Goal: Task Accomplishment & Management: Complete application form

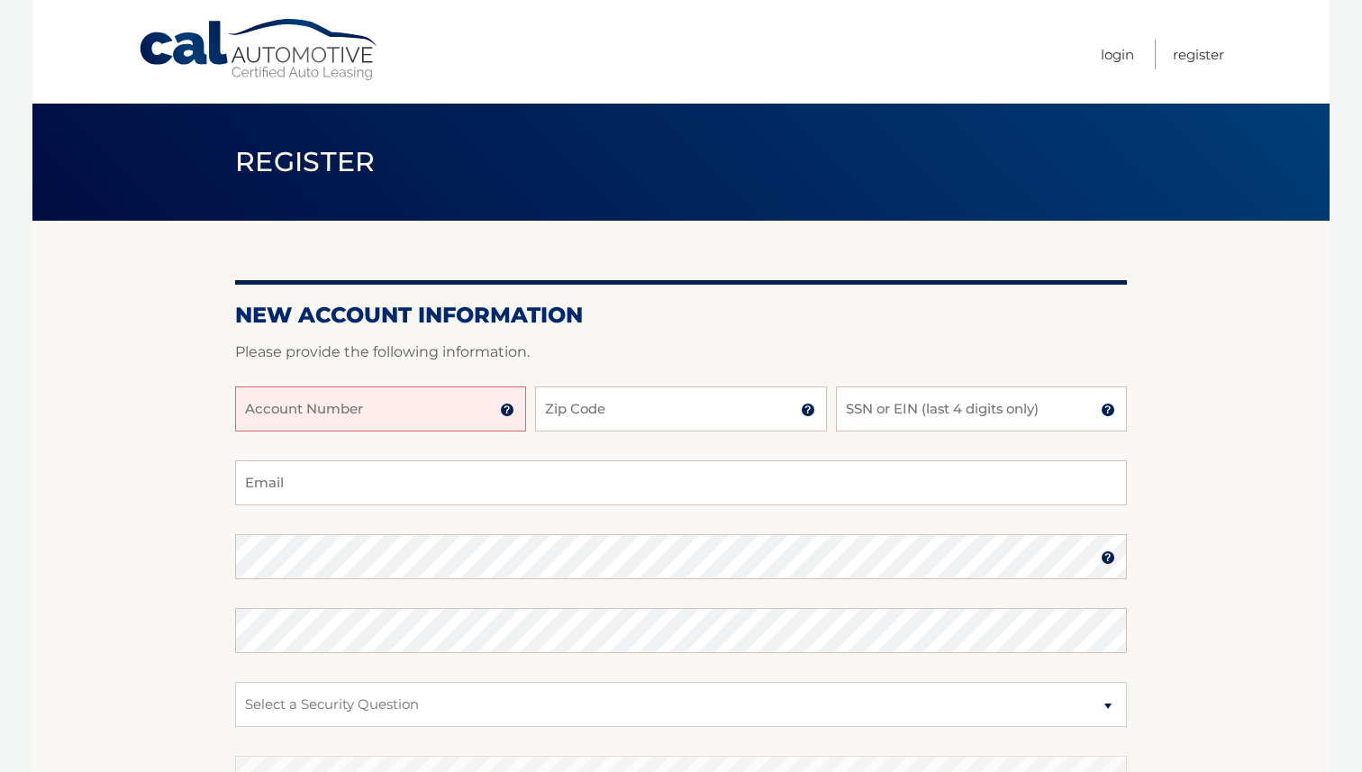
click at [433, 408] on input "Account Number" at bounding box center [380, 408] width 291 height 45
click at [512, 406] on img at bounding box center [507, 410] width 14 height 14
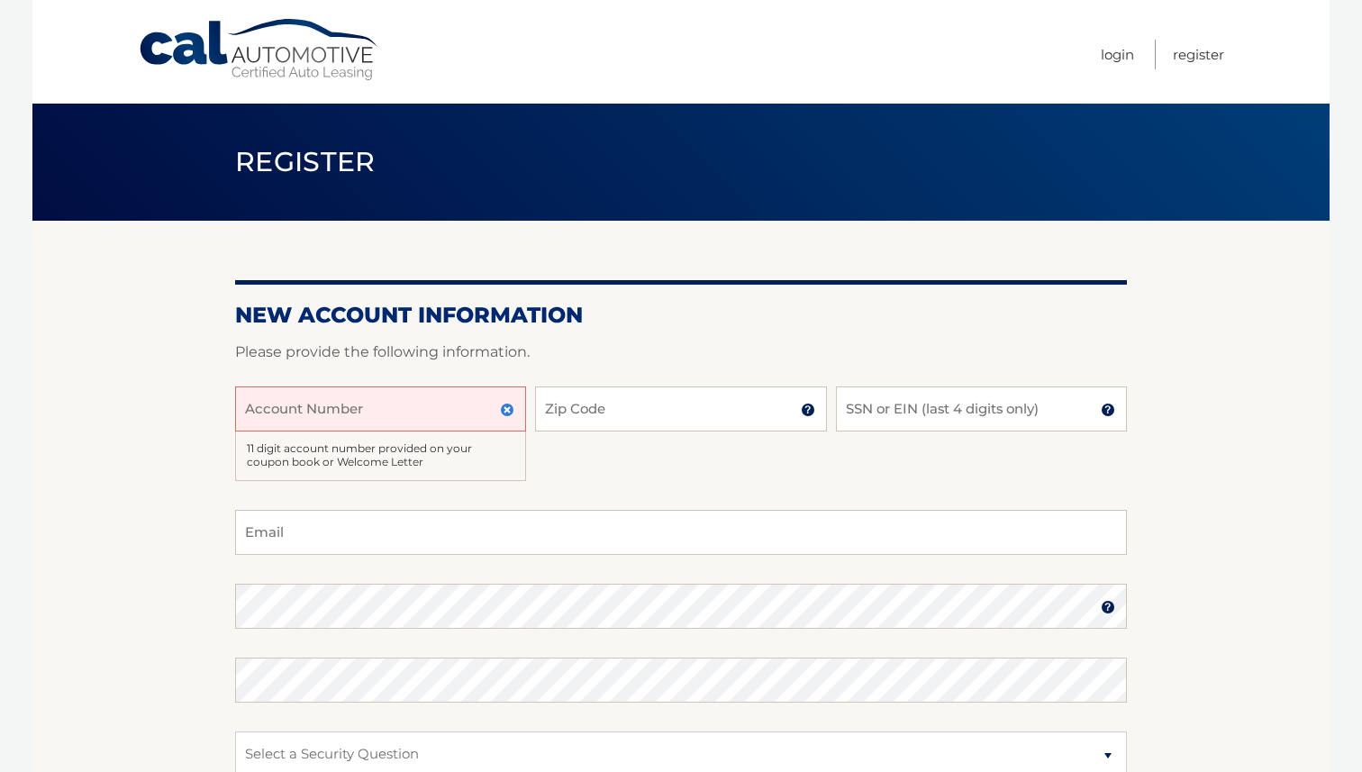
click at [478, 405] on input "Account Number" at bounding box center [380, 408] width 291 height 45
type input "44456024017"
click at [666, 396] on input "Zip Code" at bounding box center [680, 408] width 291 height 45
type input "11429"
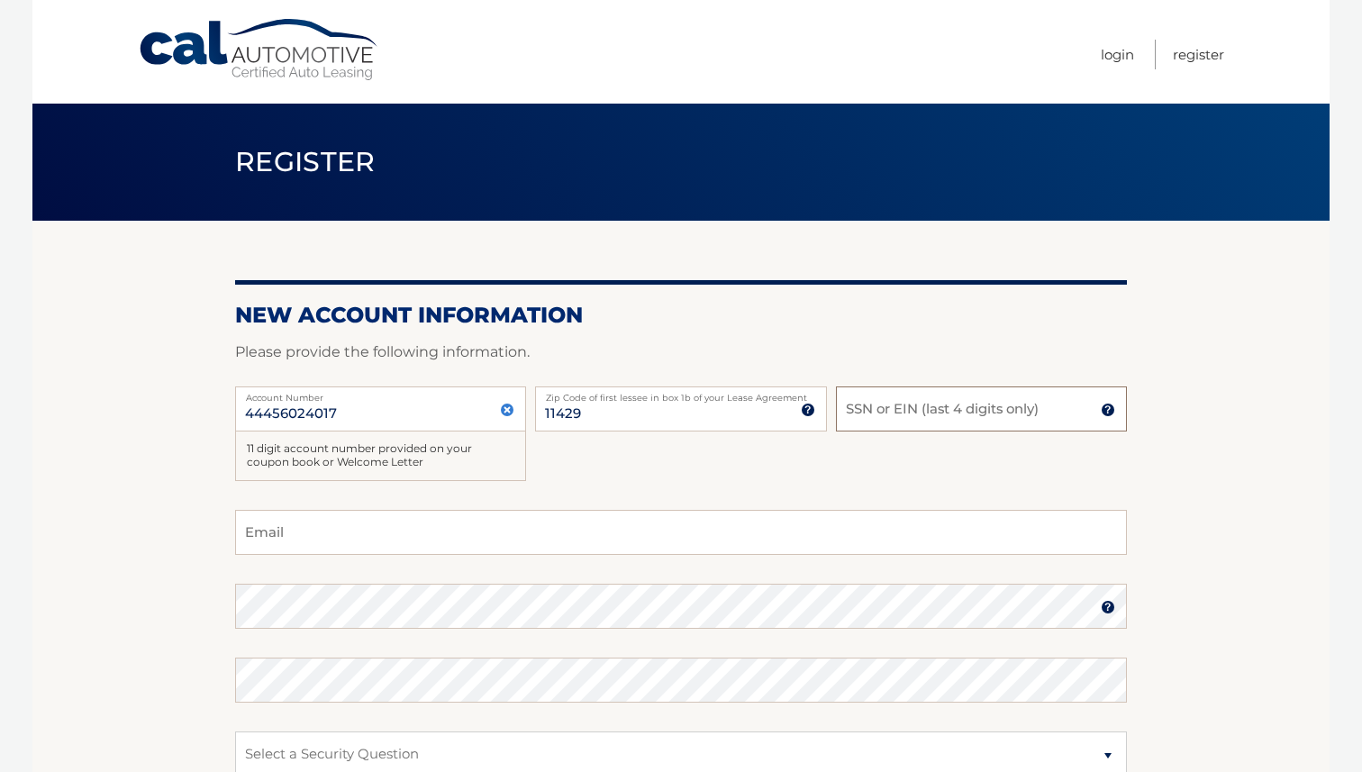
click at [848, 421] on input "SSN or EIN (last 4 digits only)" at bounding box center [981, 408] width 291 height 45
type input "0"
type input "2845"
click at [656, 563] on fieldset "Email Password Password should be a minimum of 6 characters and is case sensiti…" at bounding box center [681, 742] width 892 height 464
click at [640, 542] on input "Email" at bounding box center [681, 532] width 892 height 45
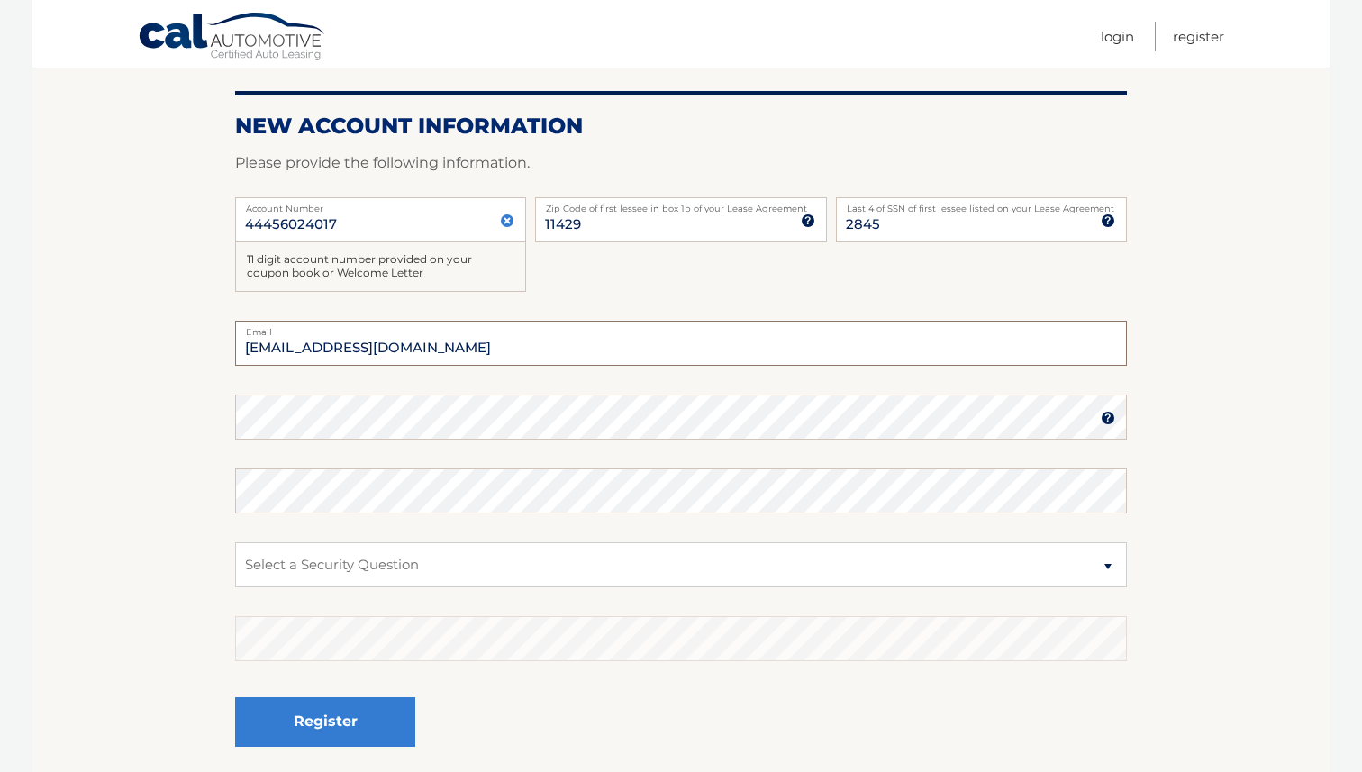
scroll to position [212, 0]
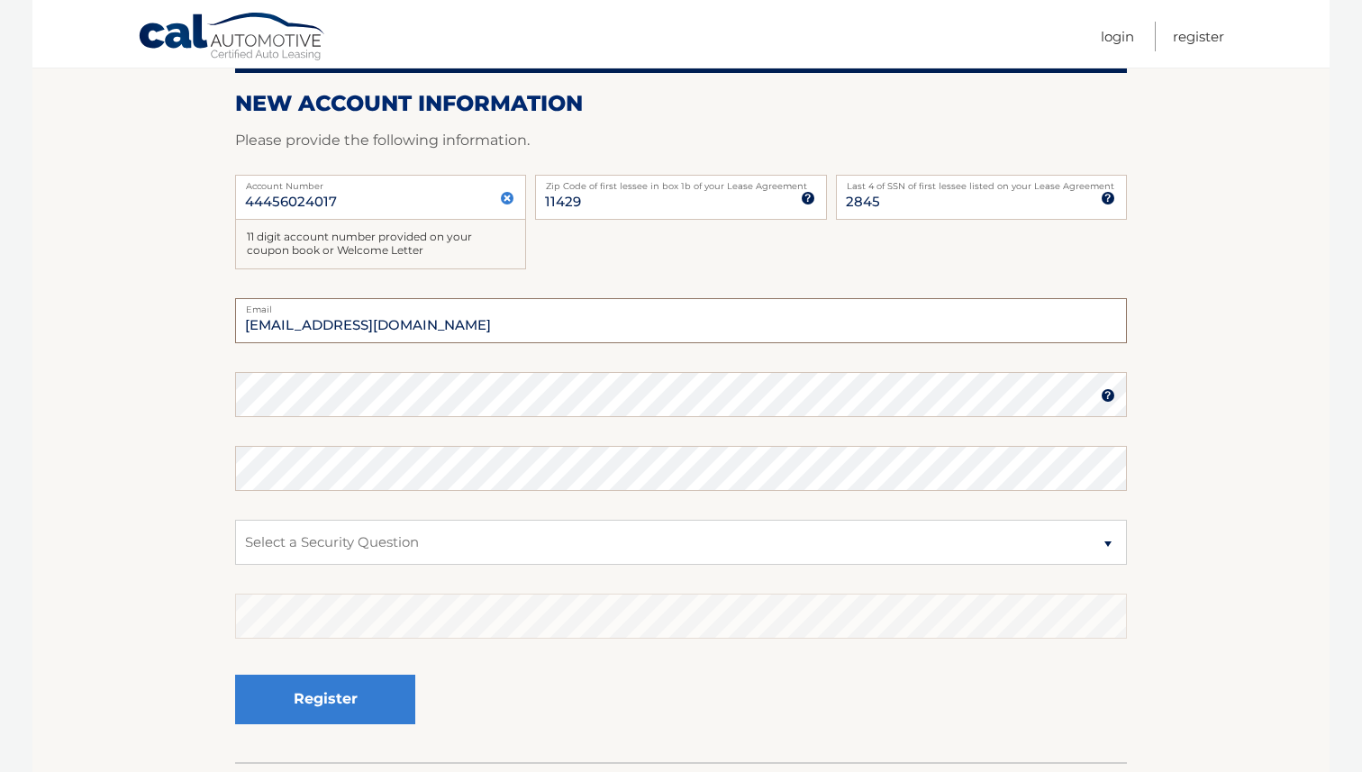
type input "aaronmcknight814@yahoo.com"
click at [218, 389] on section "New Account Information Please provide the following information. 44456024017 A…" at bounding box center [680, 385] width 1297 height 753
click at [1113, 394] on img at bounding box center [1107, 395] width 14 height 14
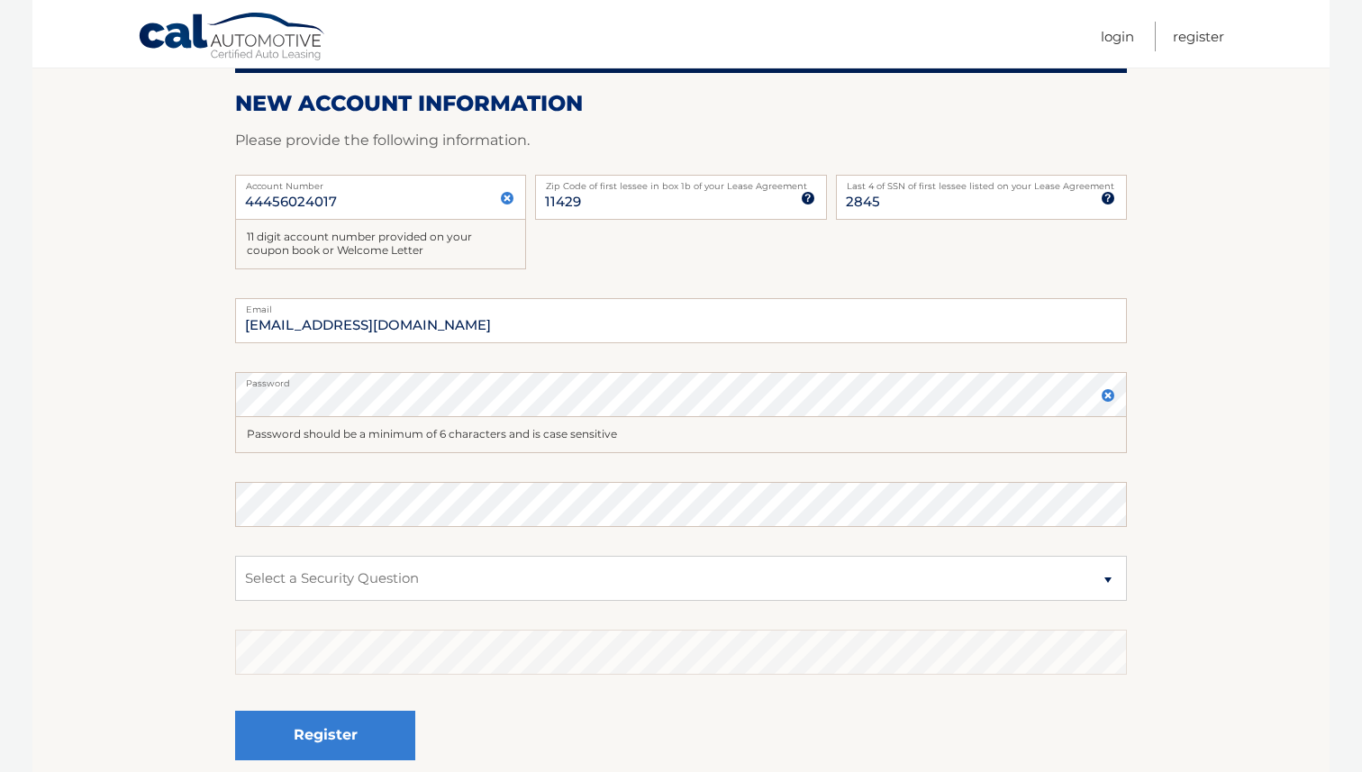
click at [1113, 394] on img at bounding box center [1107, 395] width 14 height 14
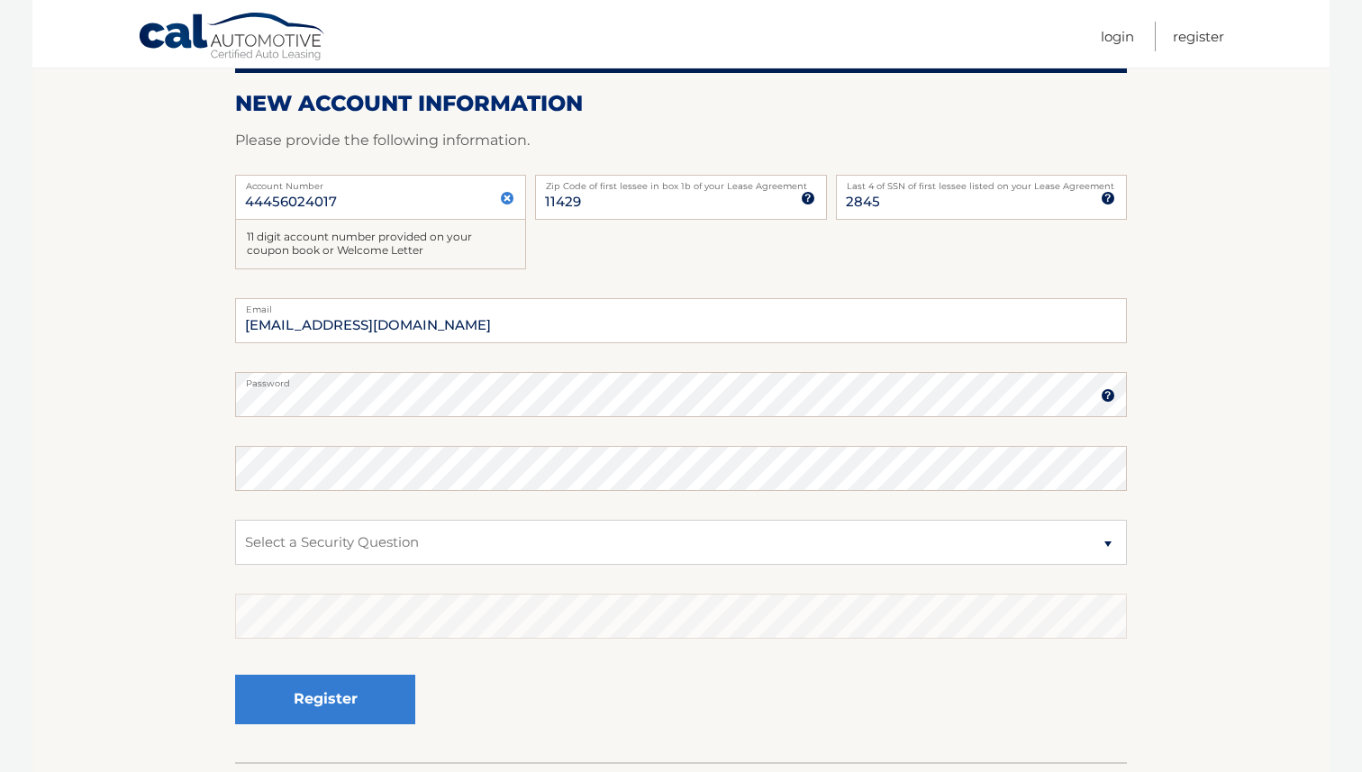
click at [1113, 394] on img at bounding box center [1107, 395] width 14 height 14
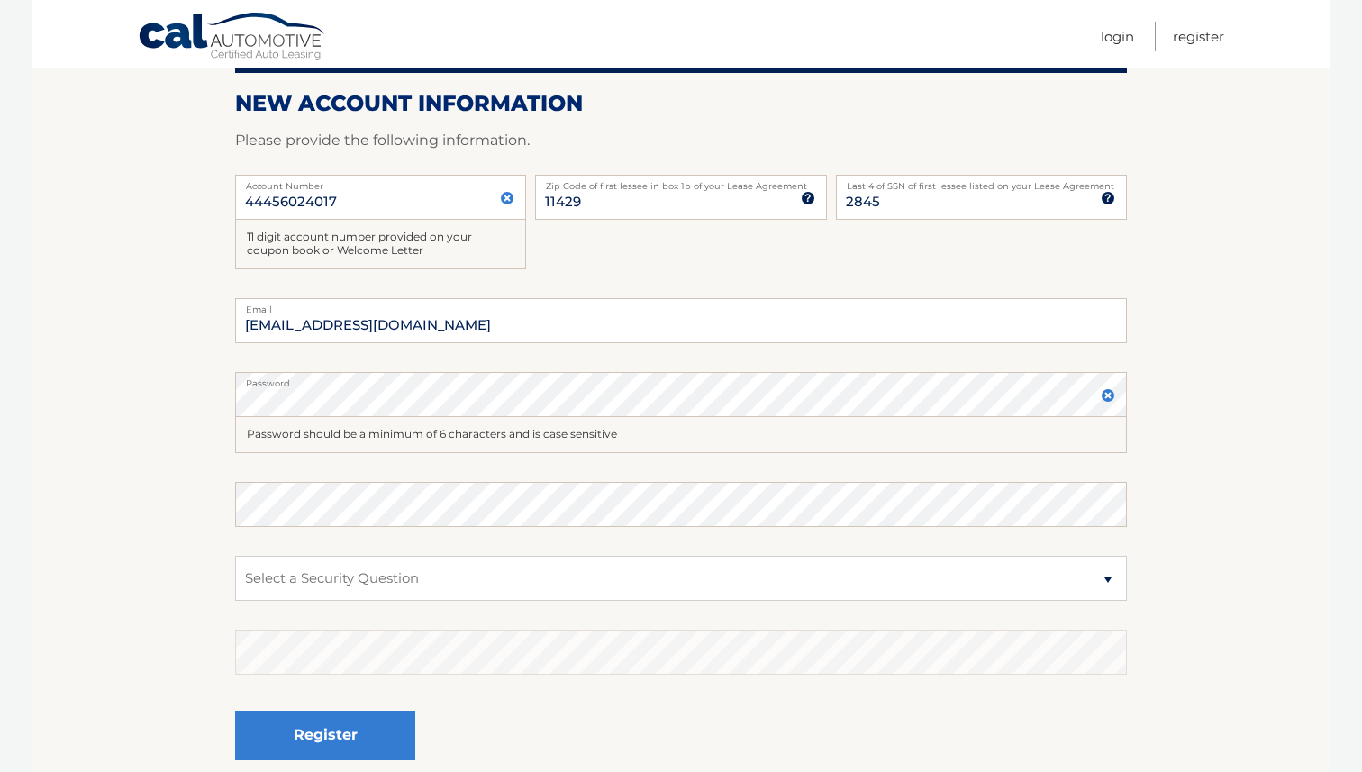
click at [1113, 394] on img at bounding box center [1107, 395] width 14 height 14
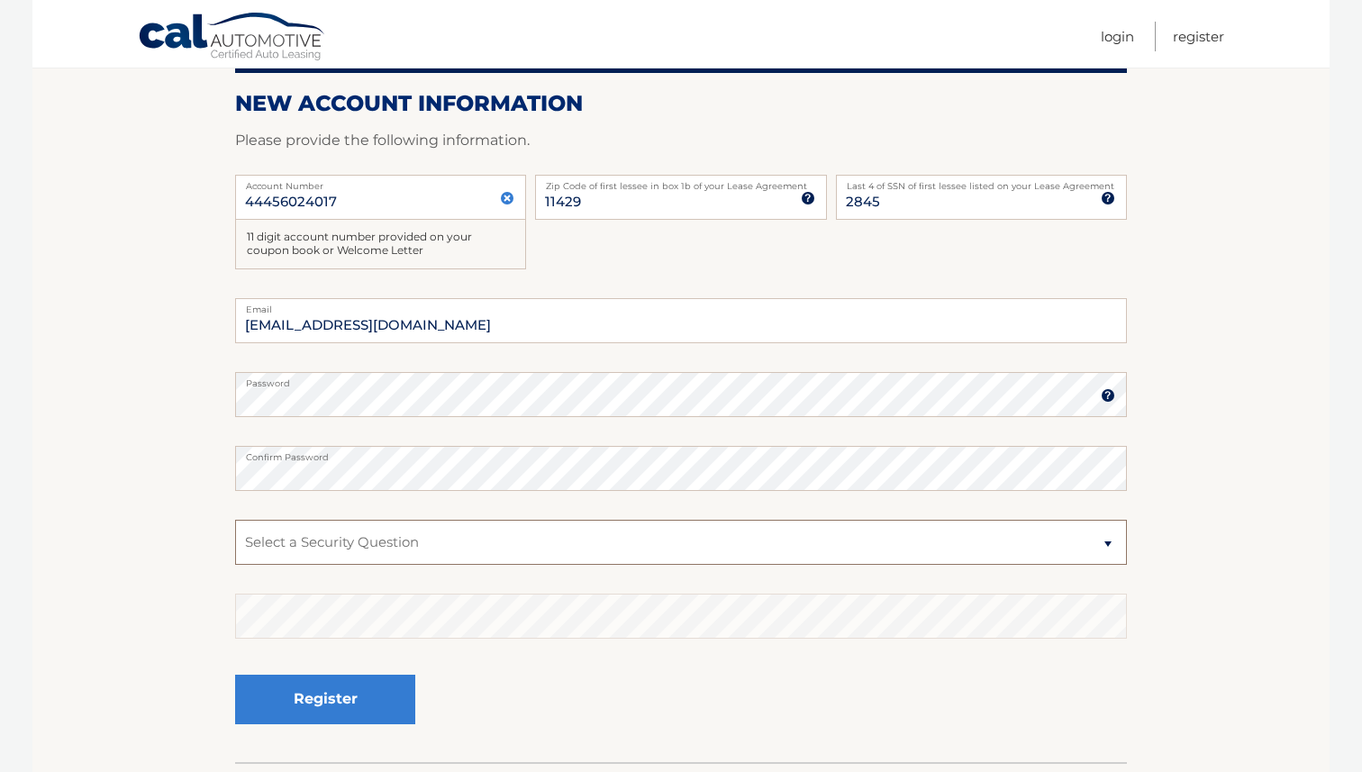
click at [756, 555] on select "Select a Security Question What was the name of your elementary school? What is…" at bounding box center [681, 542] width 892 height 45
select select "2"
click at [235, 520] on select "Select a Security Question What was the name of your elementary school? What is…" at bounding box center [681, 542] width 892 height 45
click at [375, 693] on button "Register" at bounding box center [325, 699] width 180 height 50
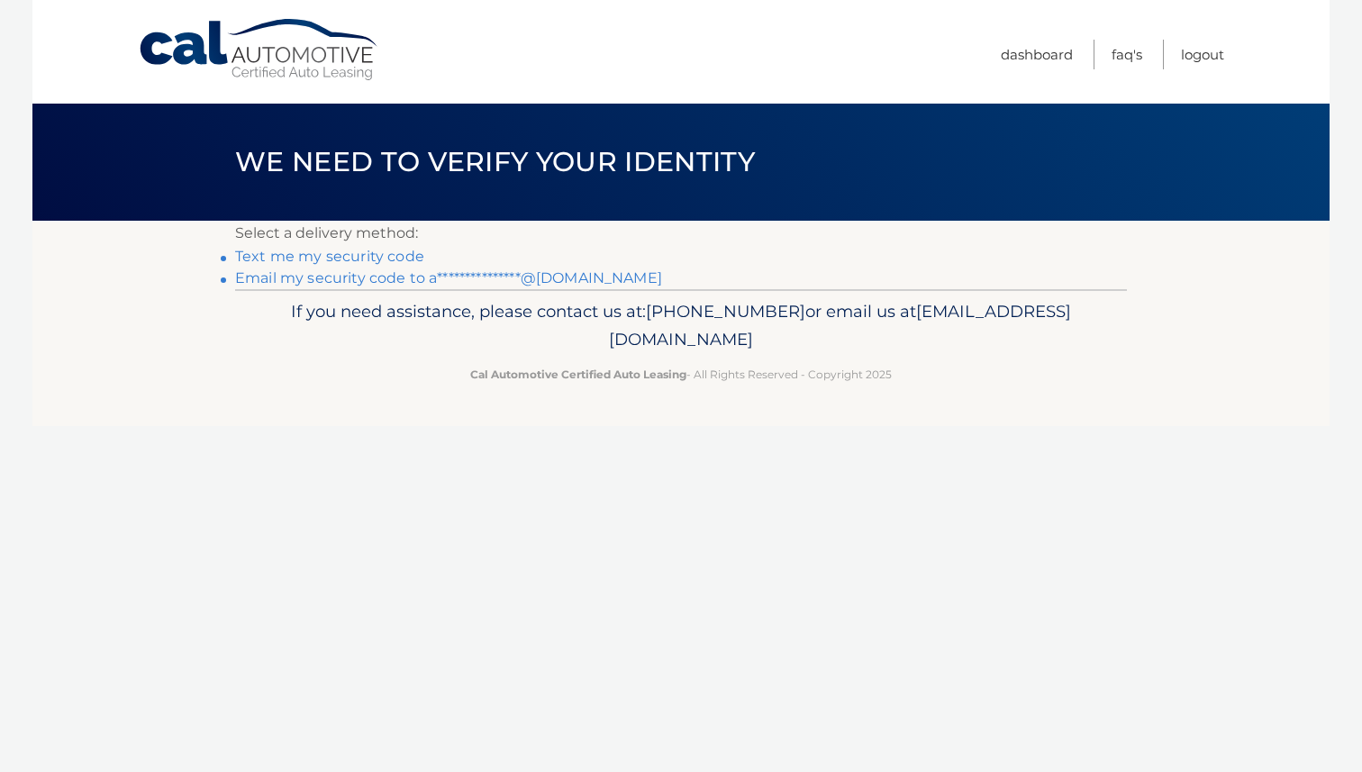
click at [534, 280] on link "**********" at bounding box center [448, 277] width 427 height 17
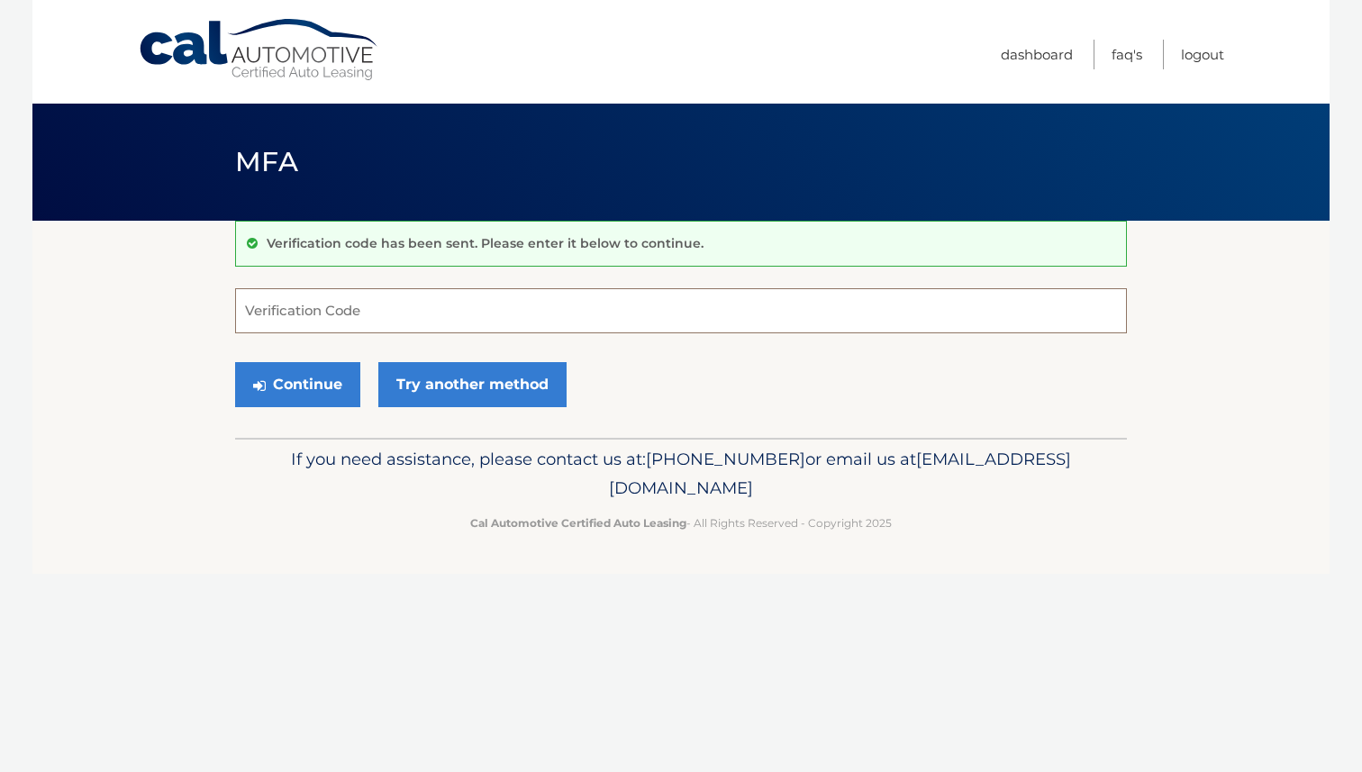
click at [506, 314] on input "Verification Code" at bounding box center [681, 310] width 892 height 45
paste input "539266"
type input "539266"
click at [330, 383] on button "Continue" at bounding box center [297, 384] width 125 height 45
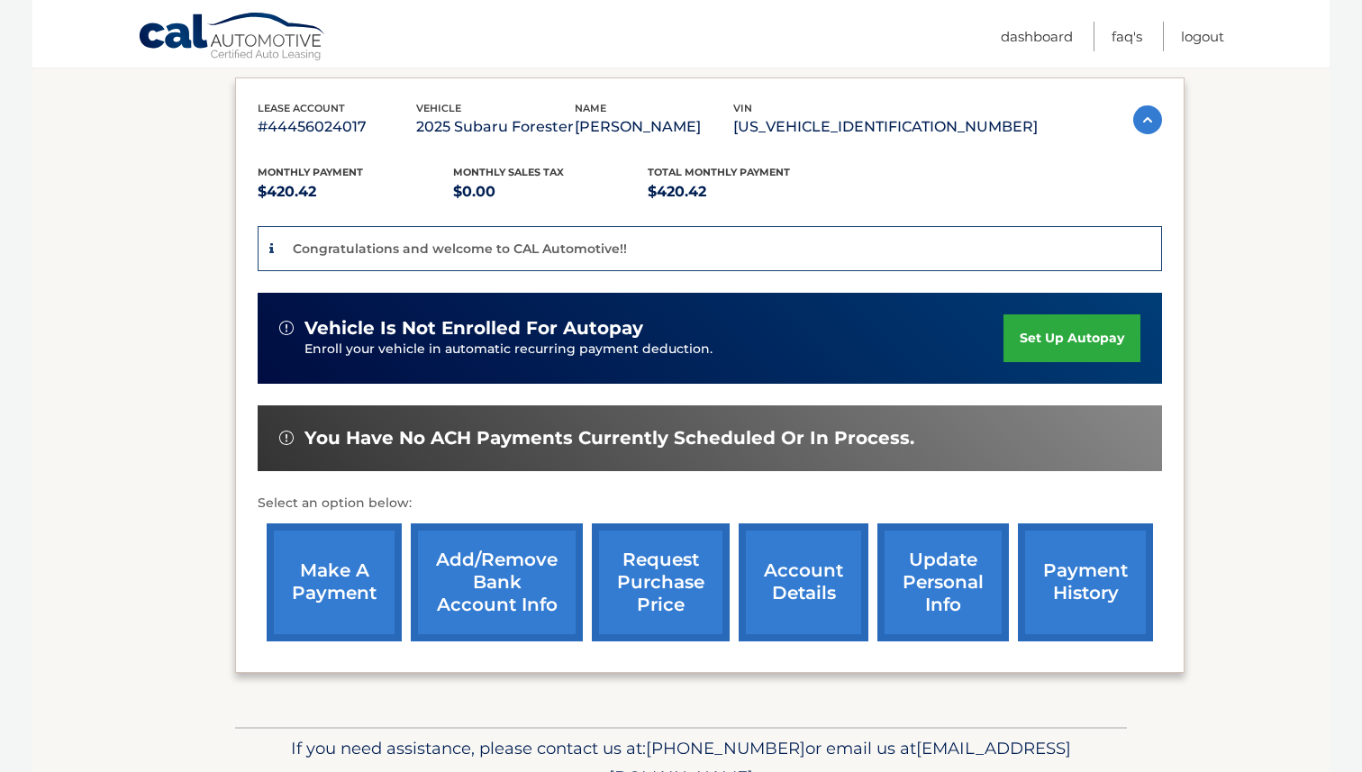
scroll to position [296, 0]
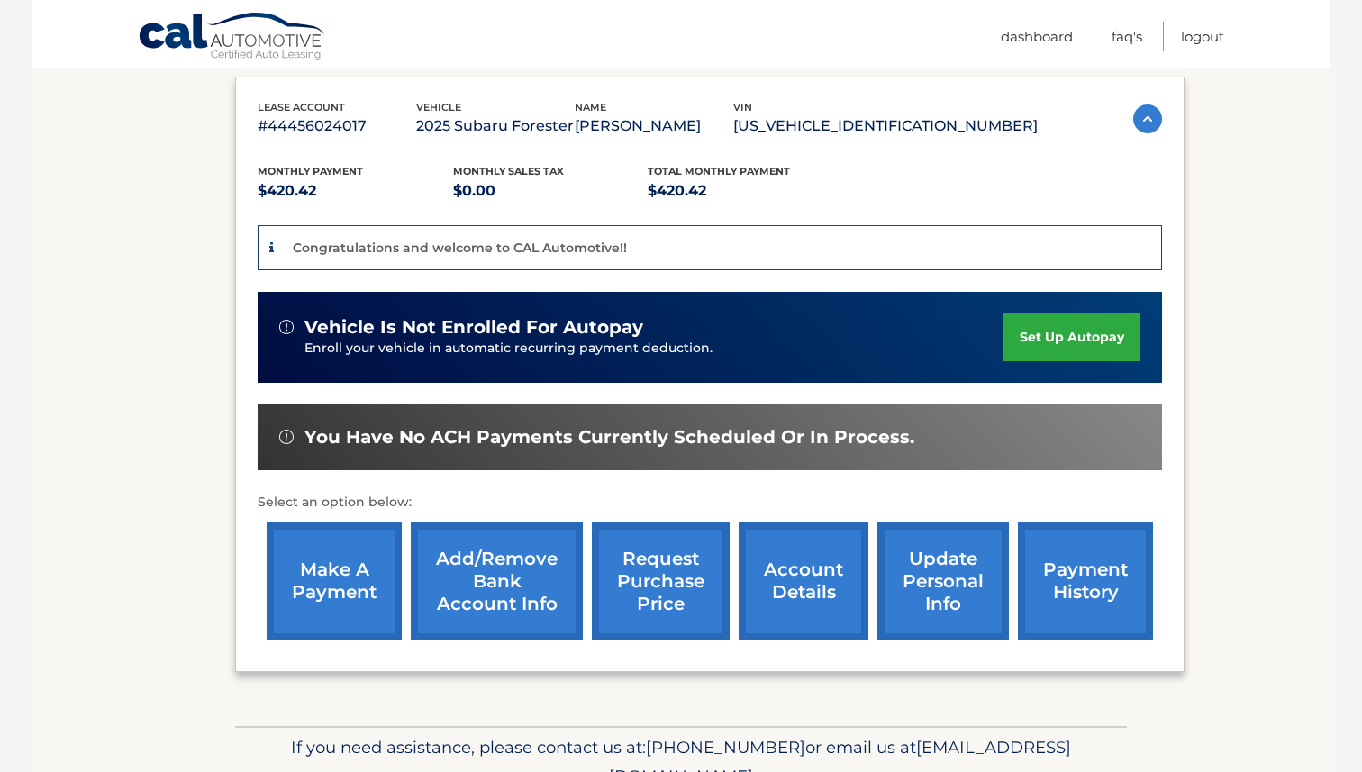
click at [301, 588] on link "make a payment" at bounding box center [334, 581] width 135 height 118
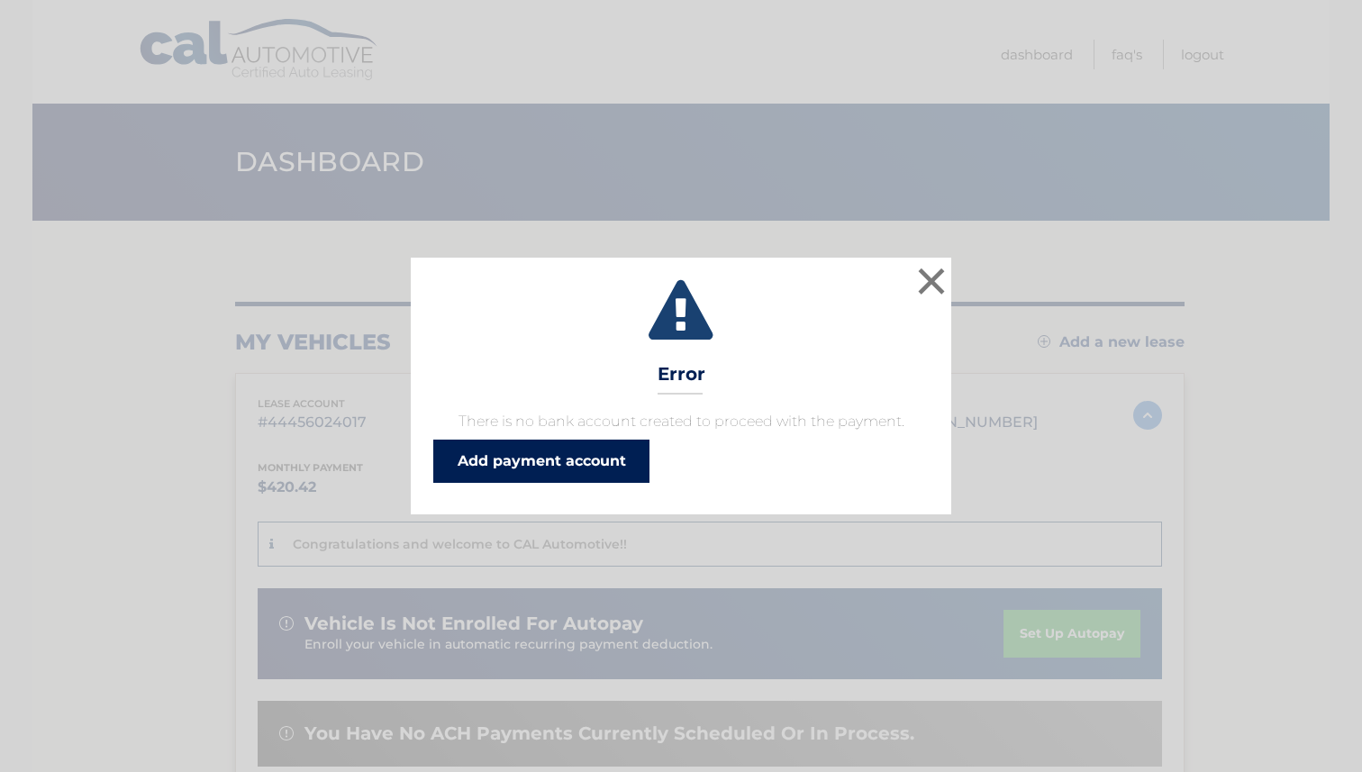
click at [626, 466] on link "Add payment account" at bounding box center [541, 460] width 216 height 43
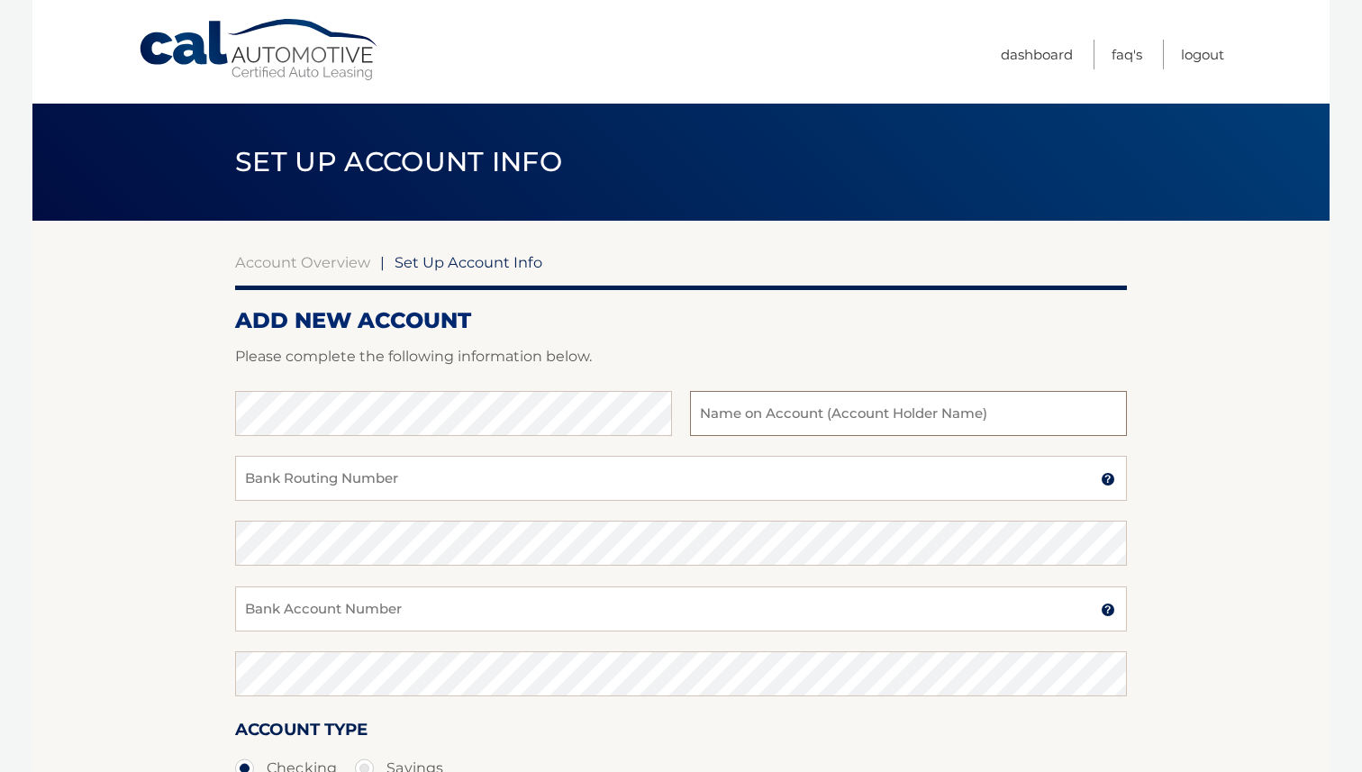
click at [825, 430] on input "text" at bounding box center [908, 413] width 437 height 45
click at [773, 419] on input "Aaron Mcknight" at bounding box center [908, 413] width 437 height 45
type input "Aaron McKnight"
click at [538, 485] on input "Bank Routing Number" at bounding box center [681, 478] width 892 height 45
click at [457, 605] on input "Bank Account Number" at bounding box center [681, 608] width 892 height 45
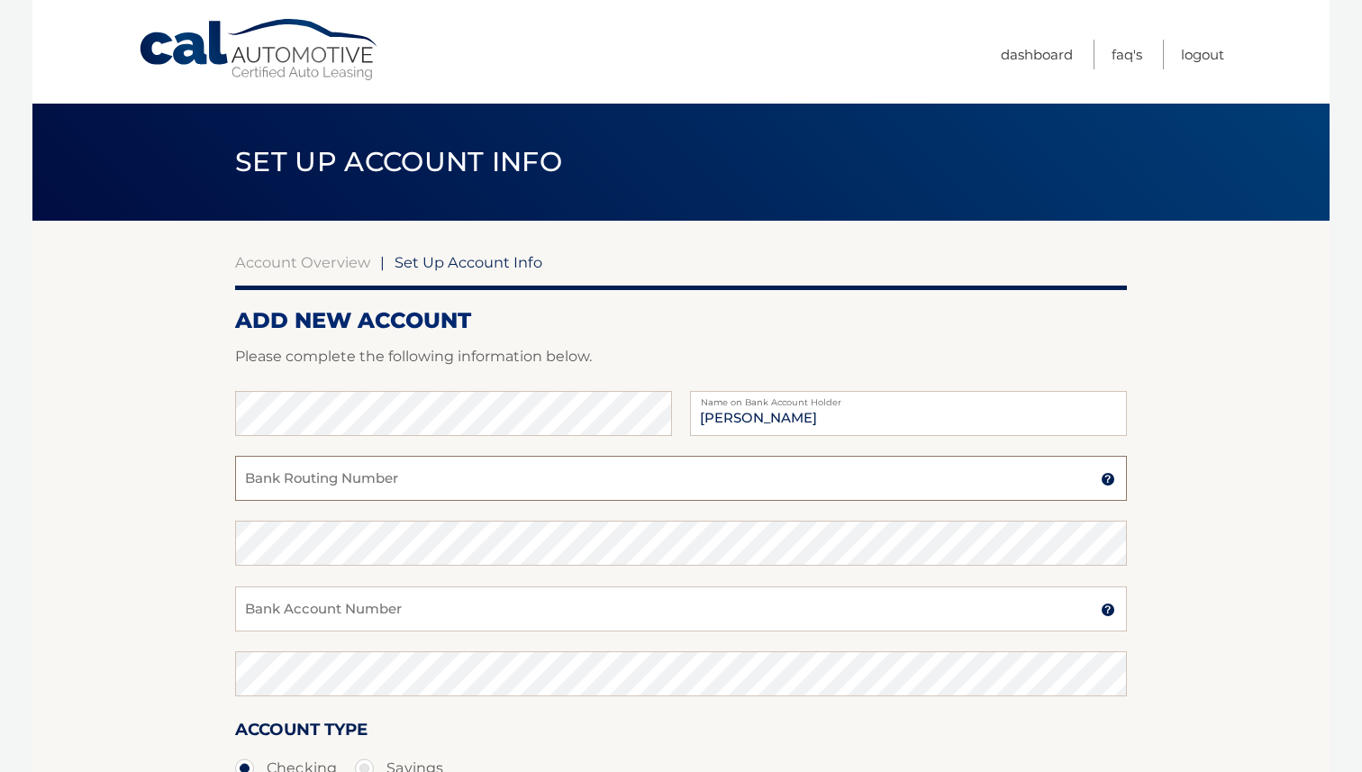
click at [396, 485] on input "Bank Routing Number" at bounding box center [681, 478] width 892 height 45
type input "021000021"
click at [290, 611] on input "Bank Account Number" at bounding box center [681, 608] width 892 height 45
type input "554897840"
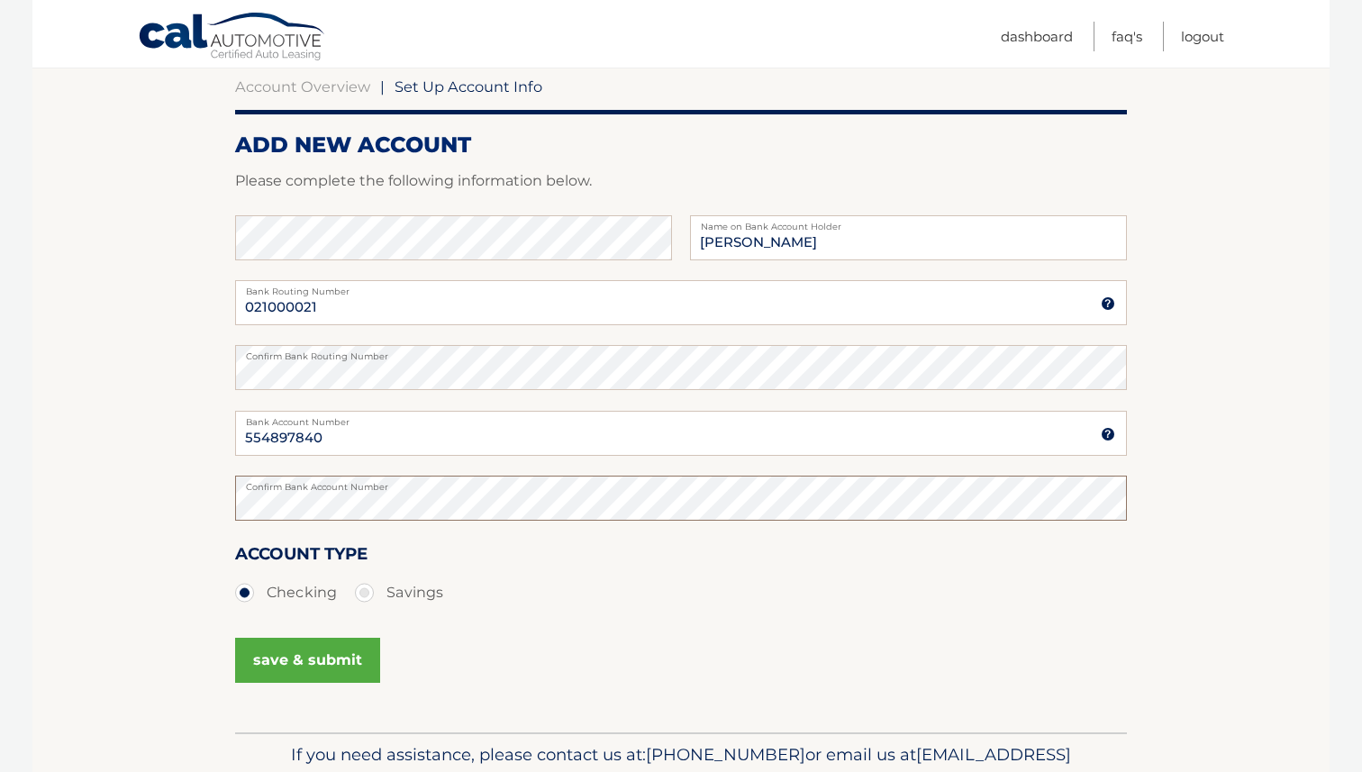
scroll to position [189, 0]
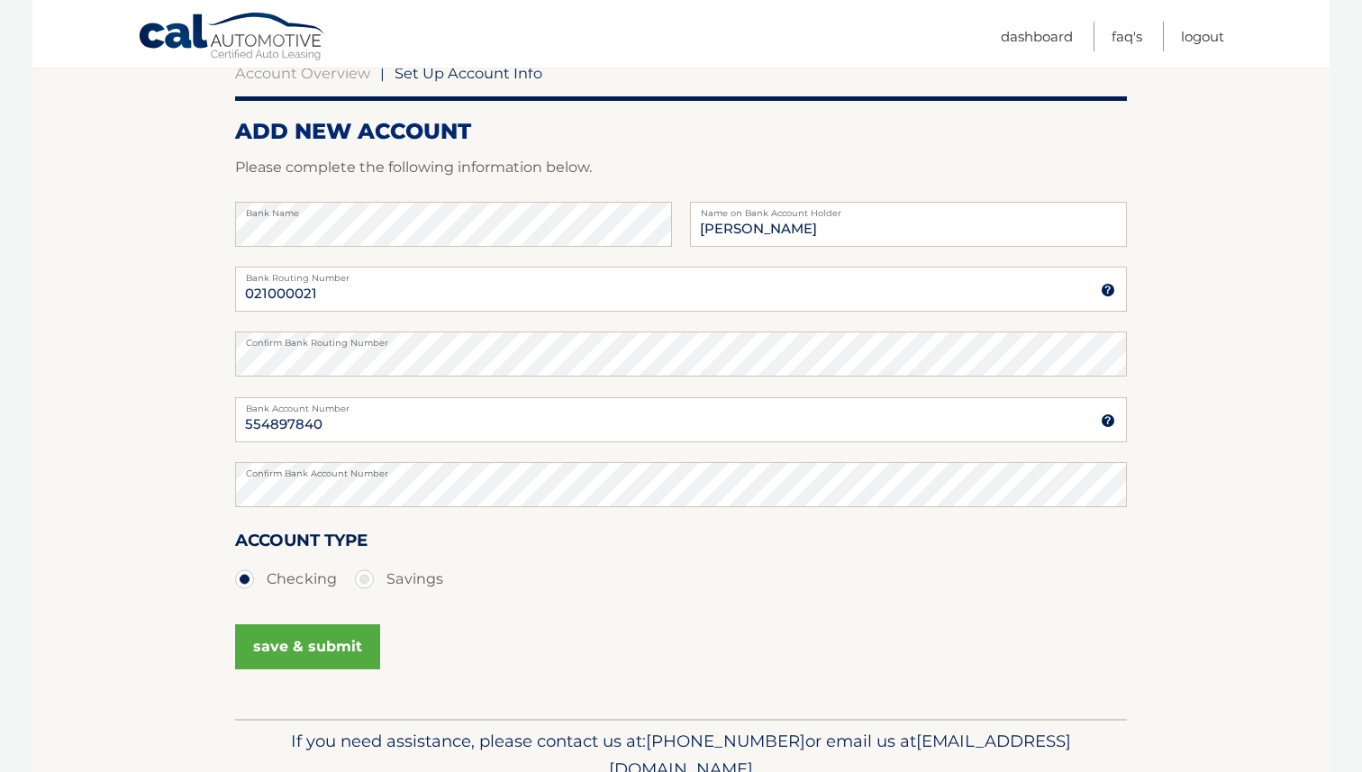
click at [354, 637] on button "save & submit" at bounding box center [307, 646] width 145 height 45
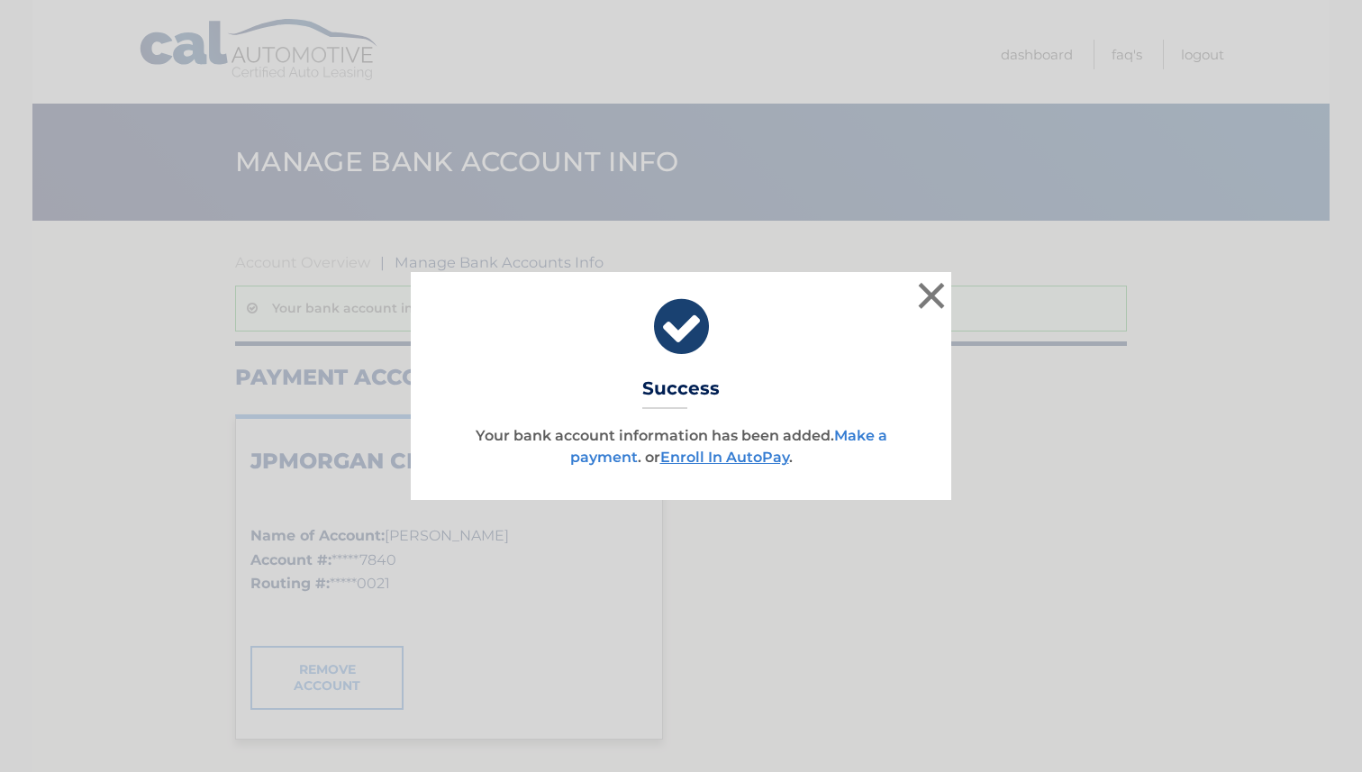
click at [866, 431] on link "Make a payment" at bounding box center [728, 446] width 317 height 39
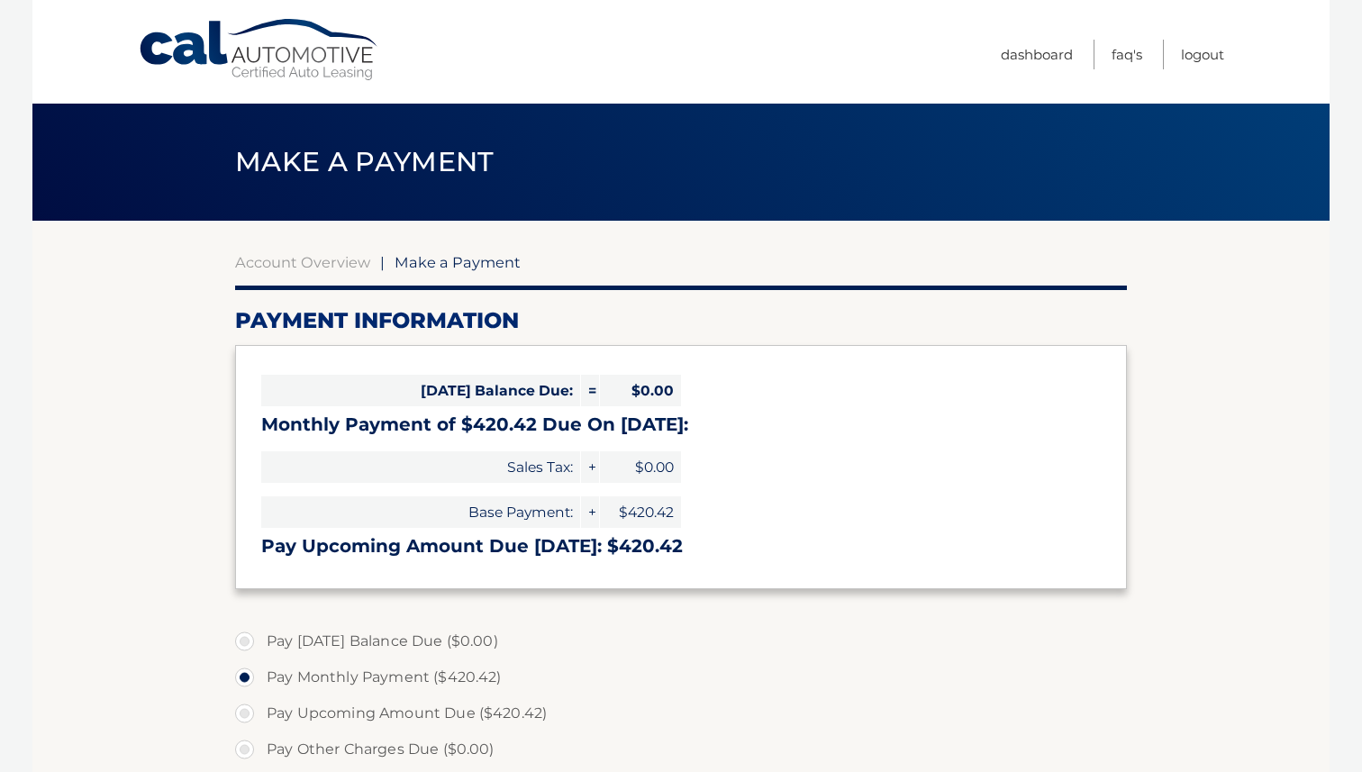
select select "MzRkMjI4YzktOGMxNS00NDNjLWE4ODAtYTY5NzBmMjM3Yzcz"
click at [365, 55] on link "Cal Automotive" at bounding box center [259, 50] width 243 height 64
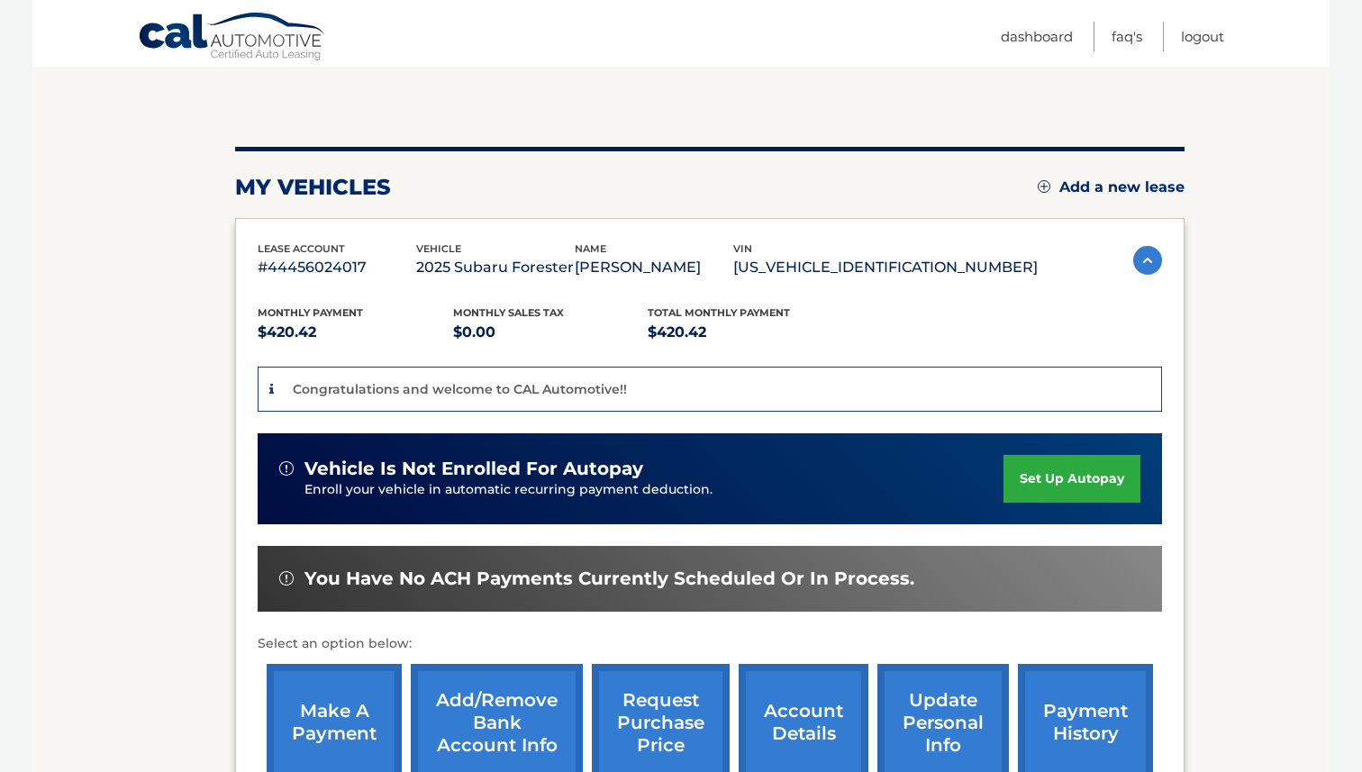
scroll to position [50, 0]
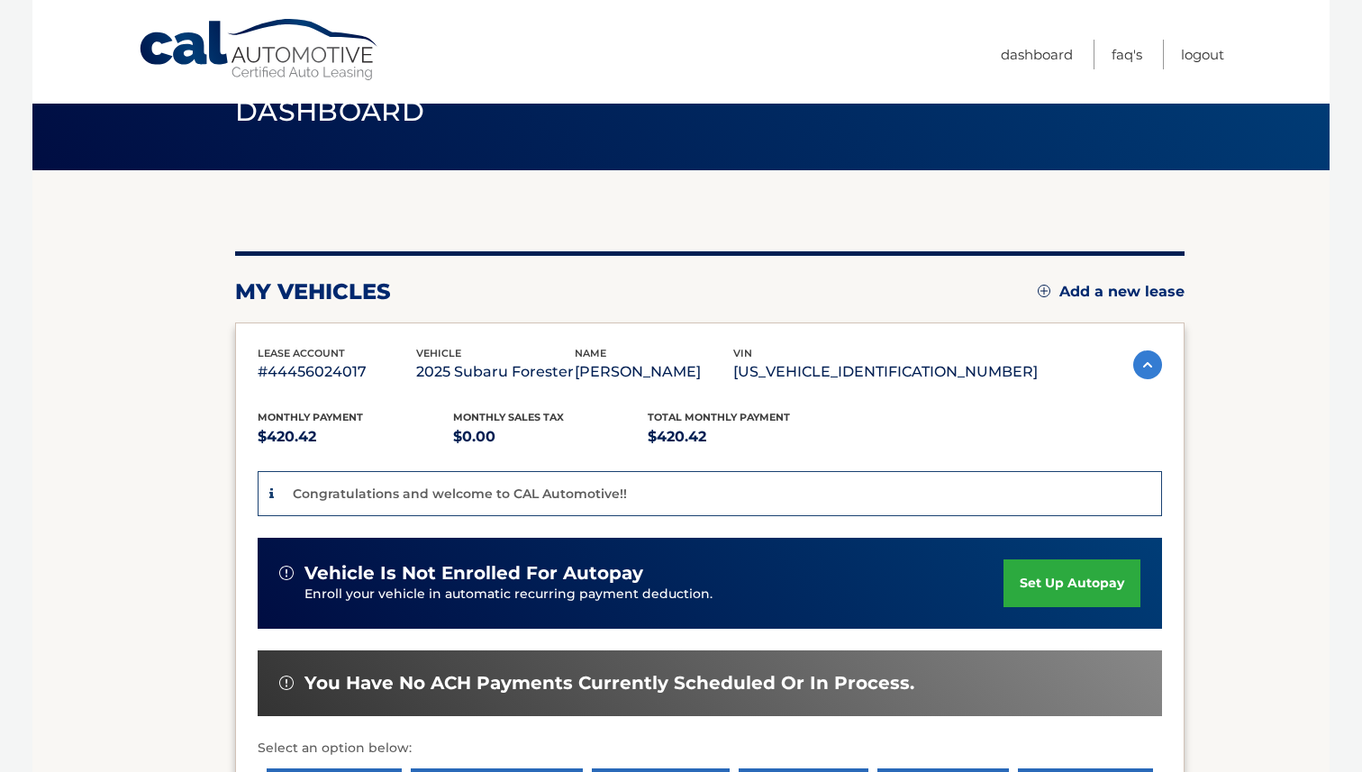
click at [1143, 365] on img at bounding box center [1147, 364] width 29 height 29
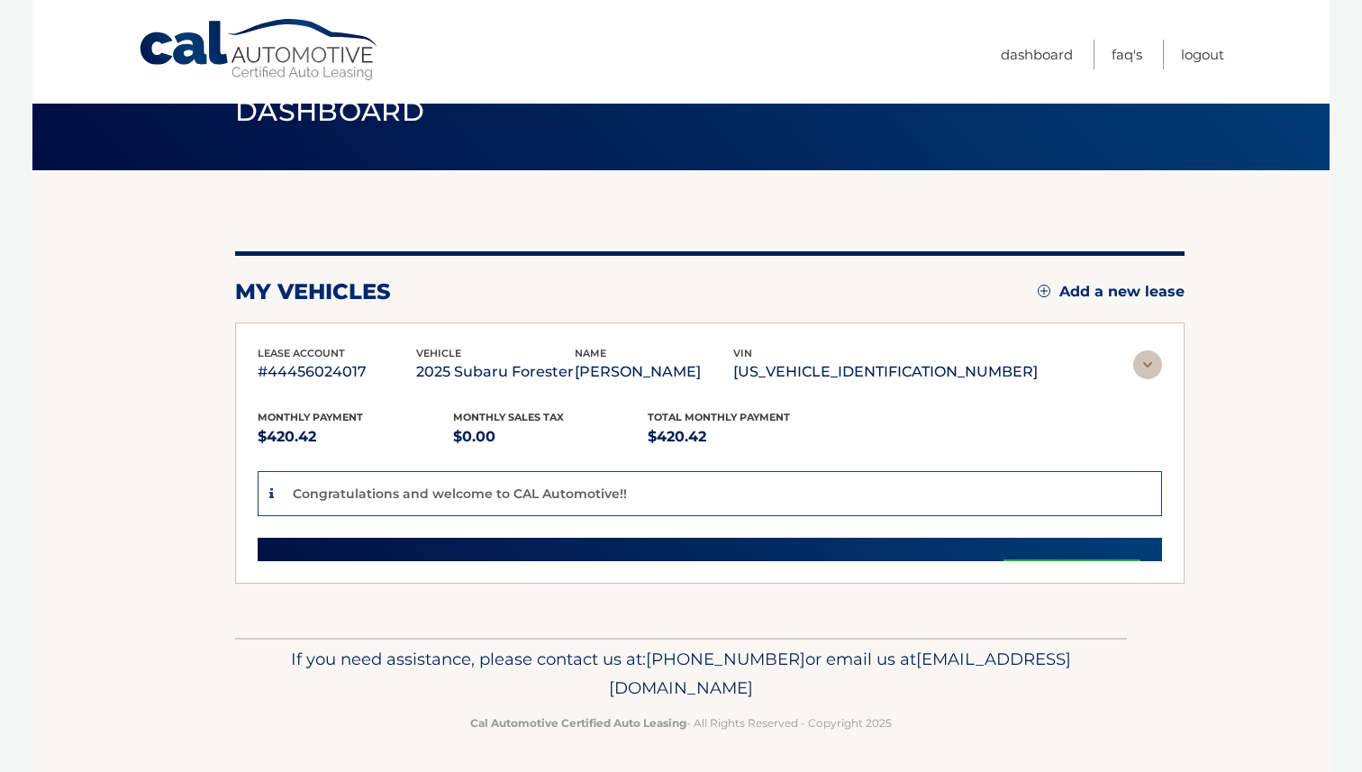
scroll to position [0, 0]
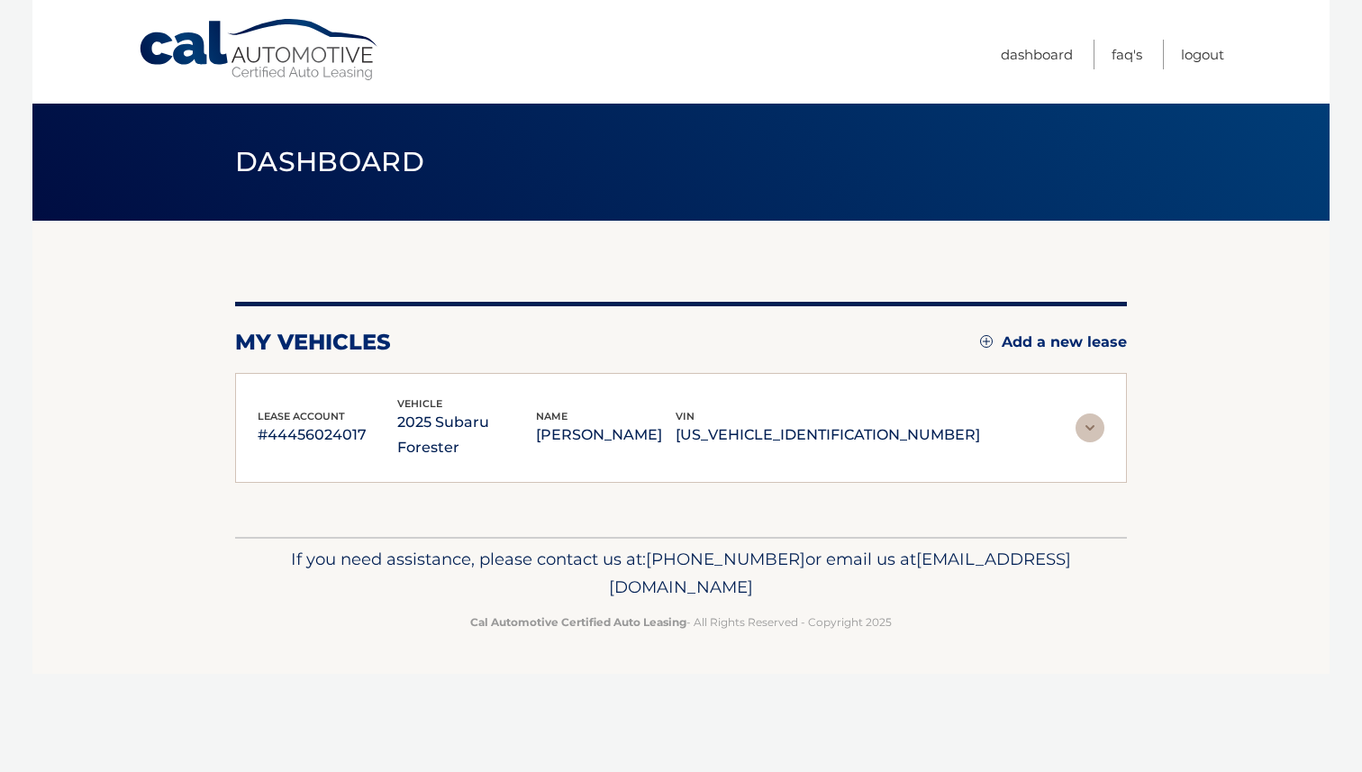
click at [1088, 413] on img at bounding box center [1089, 427] width 29 height 29
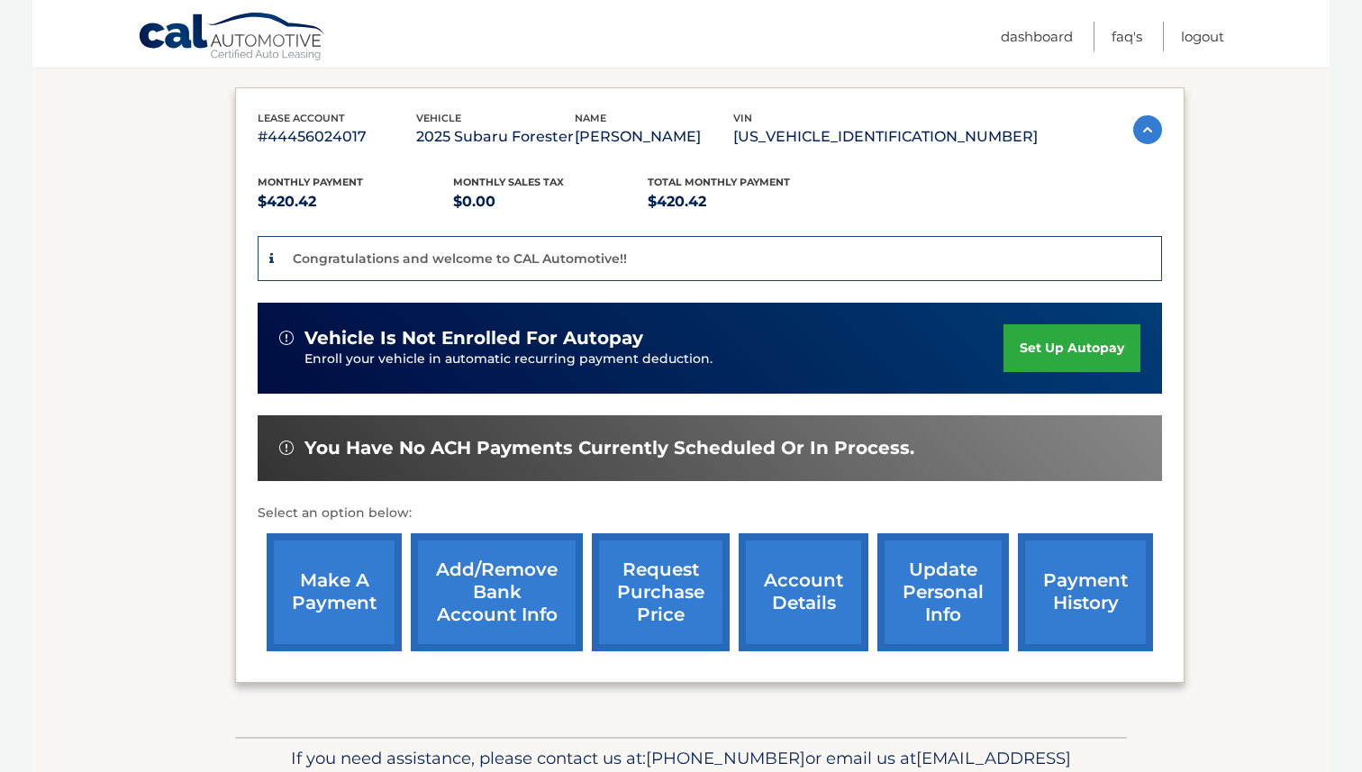
scroll to position [291, 0]
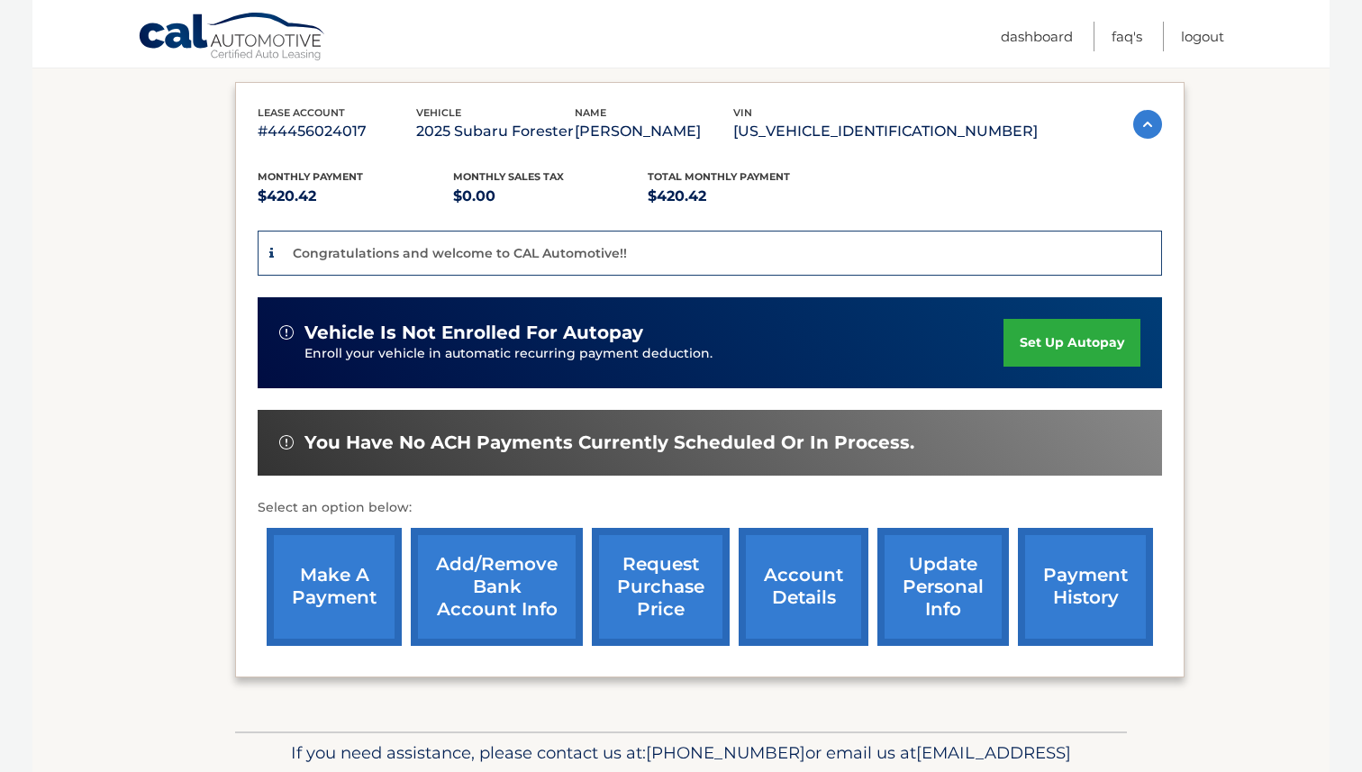
click at [797, 588] on link "account details" at bounding box center [803, 587] width 130 height 118
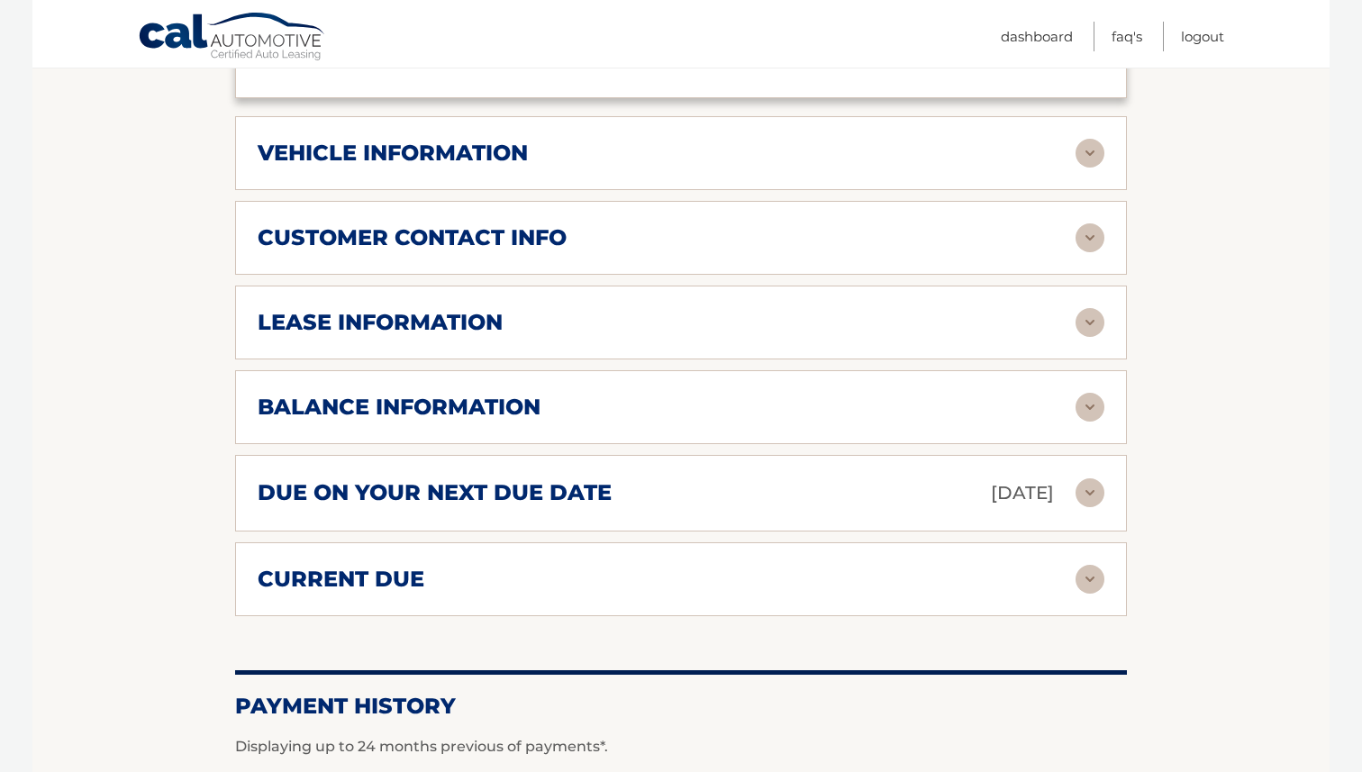
scroll to position [854, 0]
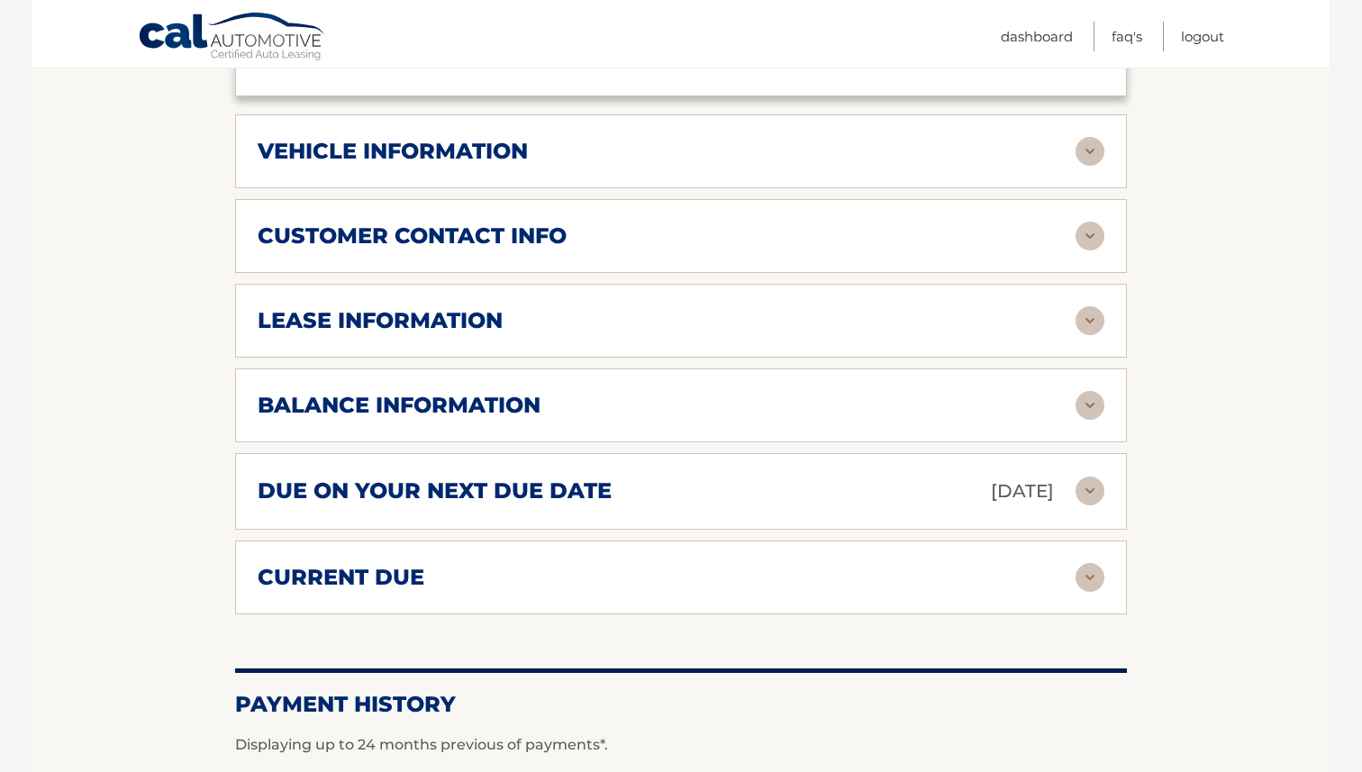
click at [778, 307] on div "lease information" at bounding box center [667, 320] width 818 height 27
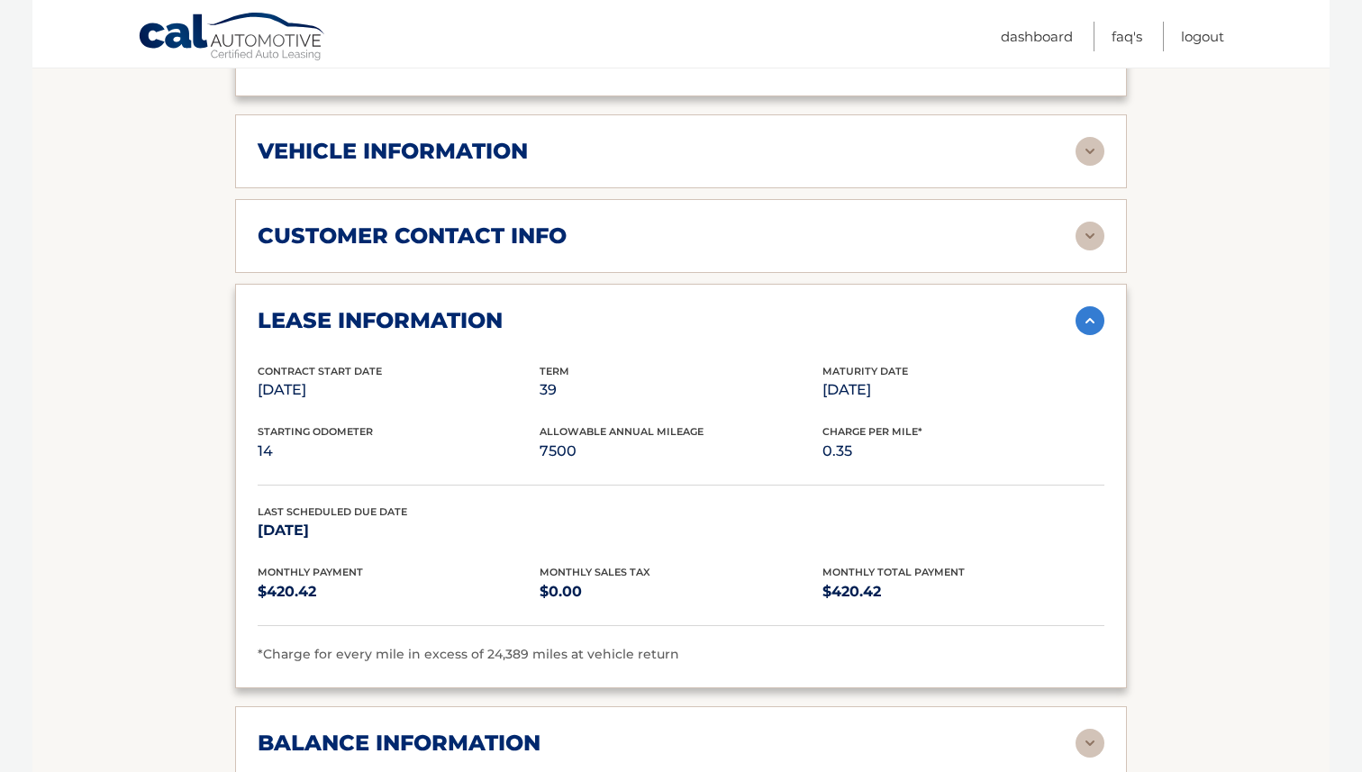
click at [778, 307] on div "lease information" at bounding box center [667, 320] width 818 height 27
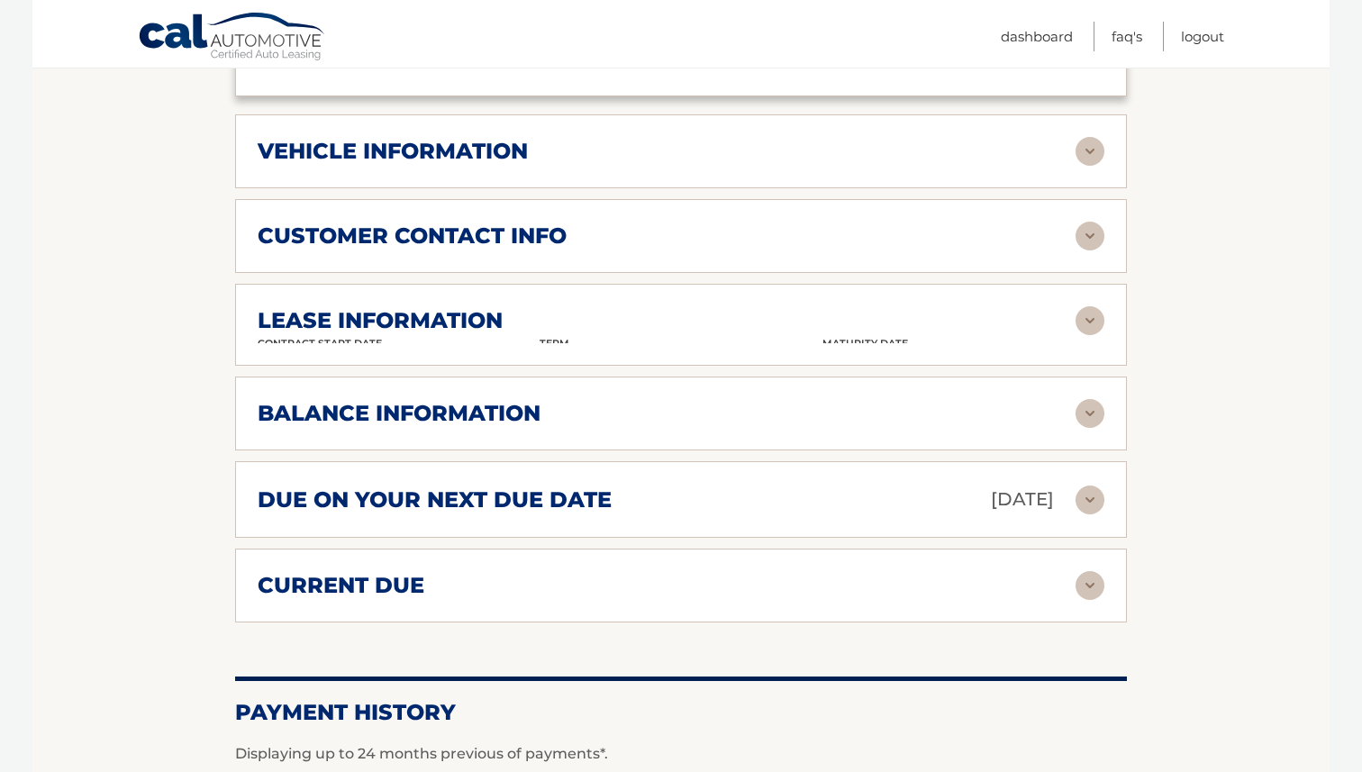
click at [778, 307] on div "lease information" at bounding box center [667, 320] width 818 height 27
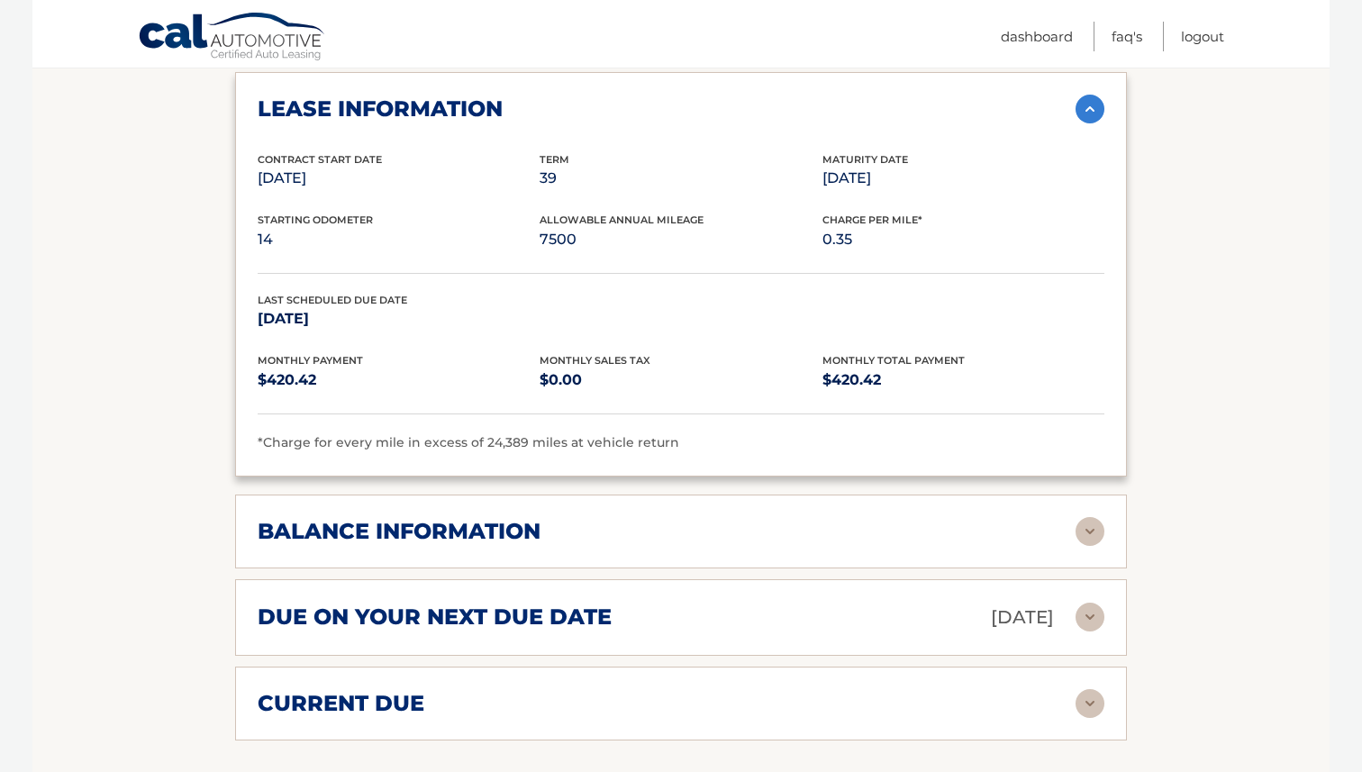
scroll to position [1079, 0]
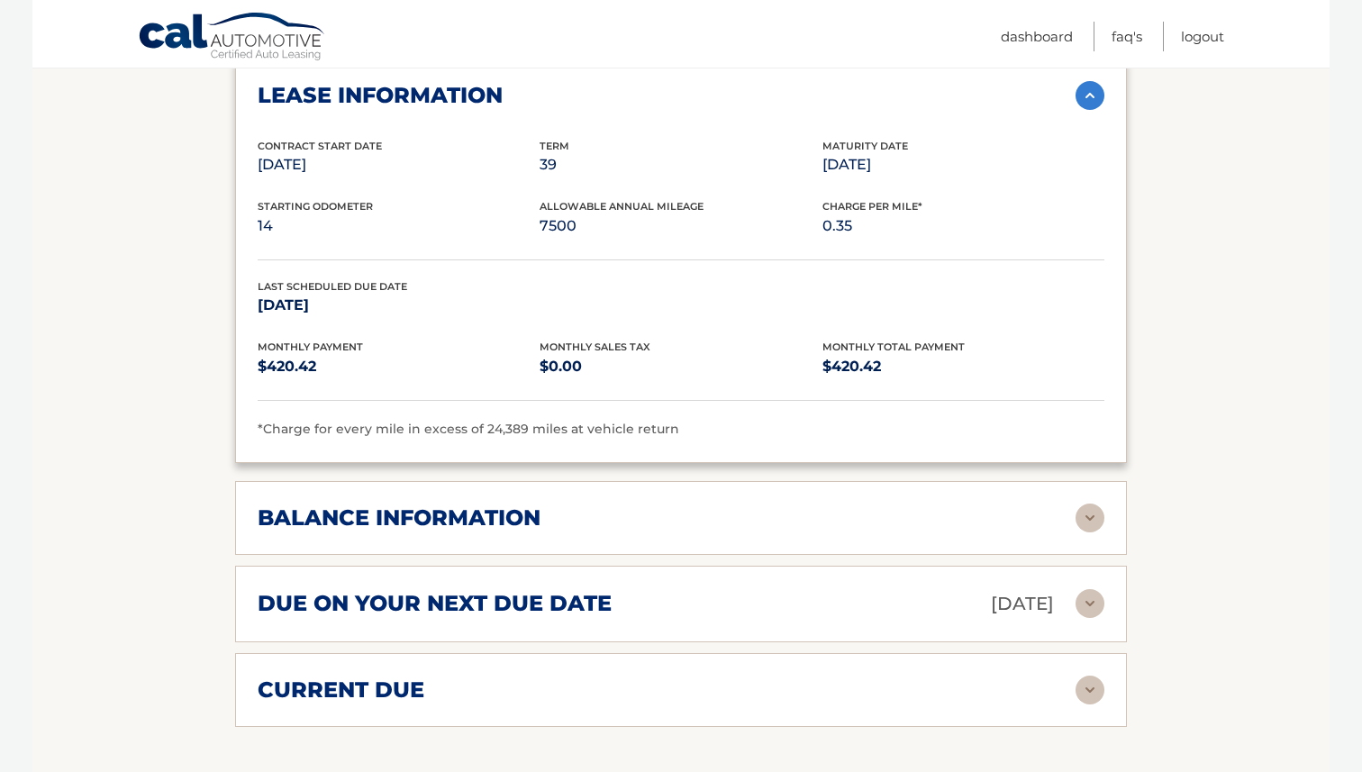
click at [719, 566] on div "due on your next due date [DATE] Late Charges $0.00 Miscellaneous Charges $0.00…" at bounding box center [681, 604] width 892 height 77
click at [719, 588] on div "due on your next due date [DATE]" at bounding box center [667, 604] width 818 height 32
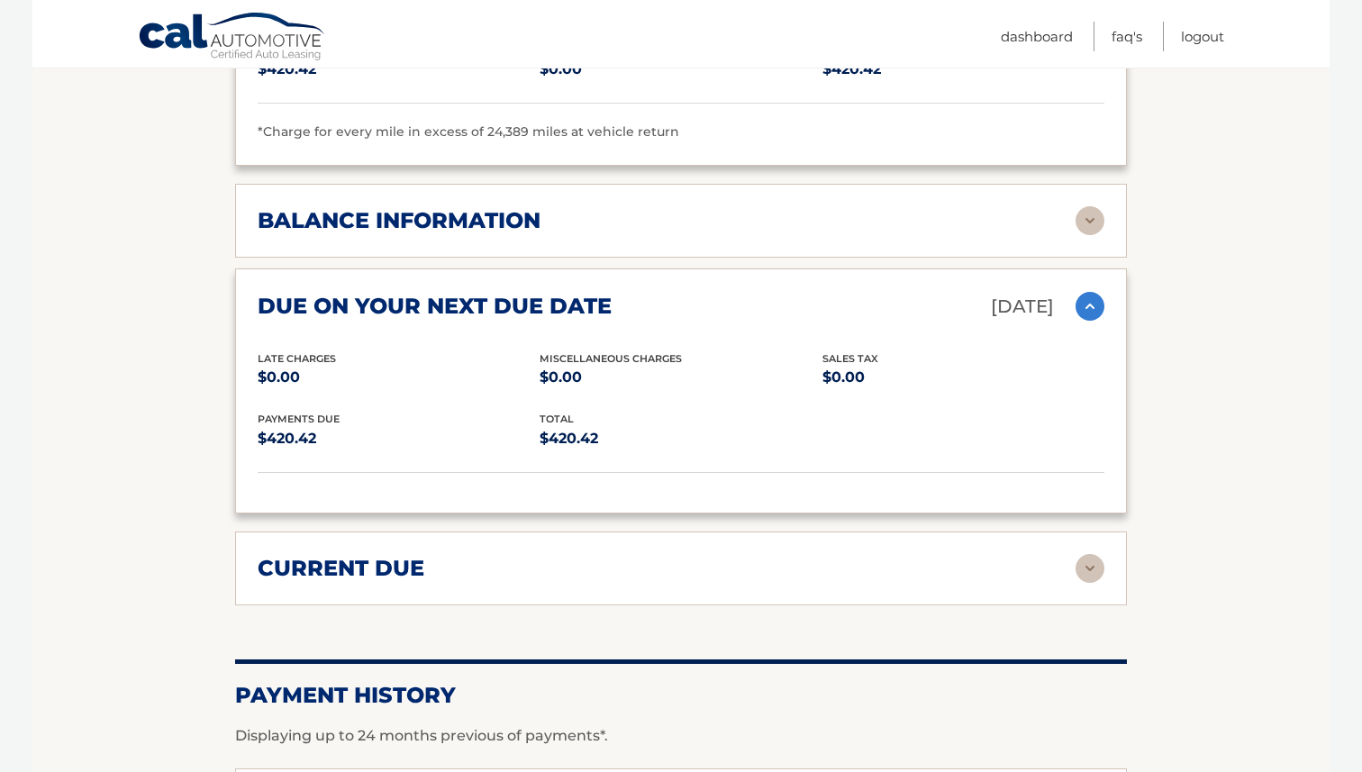
scroll to position [1414, 0]
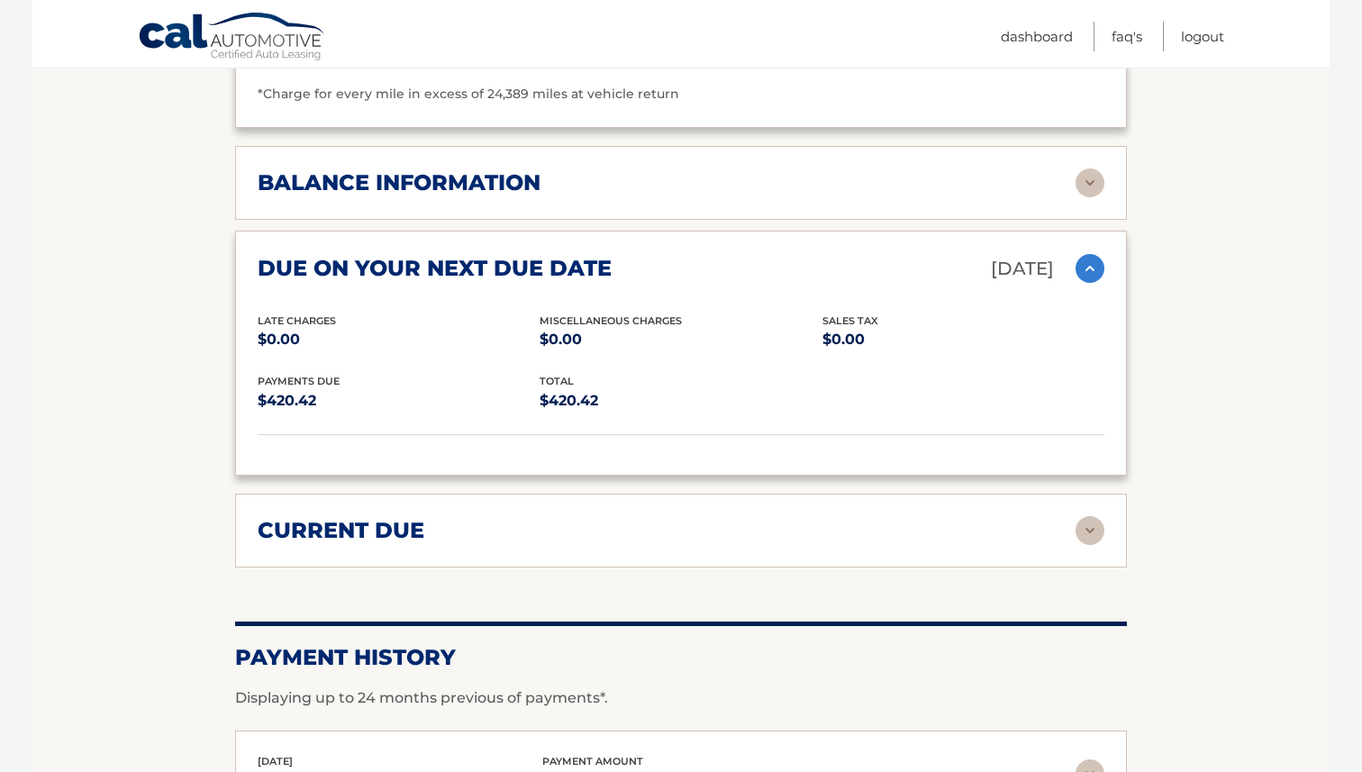
click at [699, 517] on div "current due" at bounding box center [667, 530] width 818 height 27
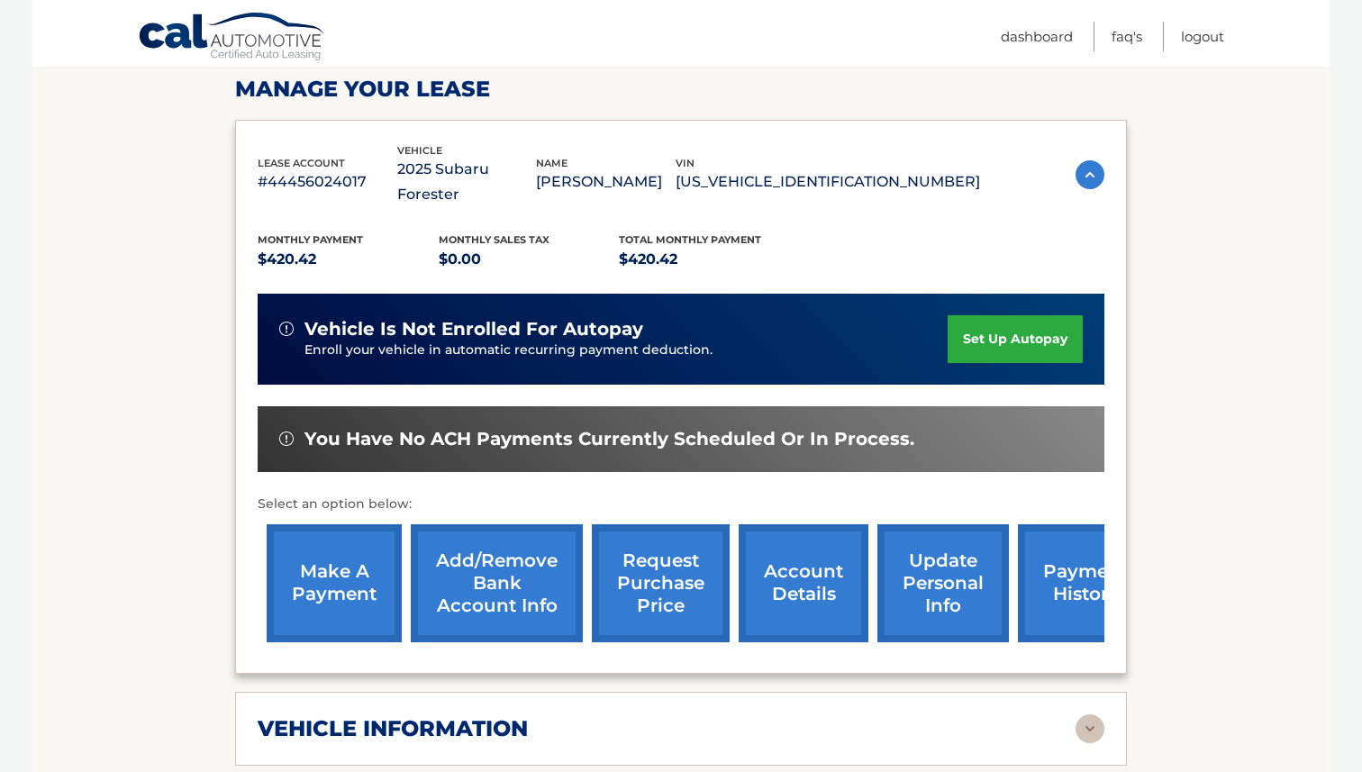
scroll to position [0, 0]
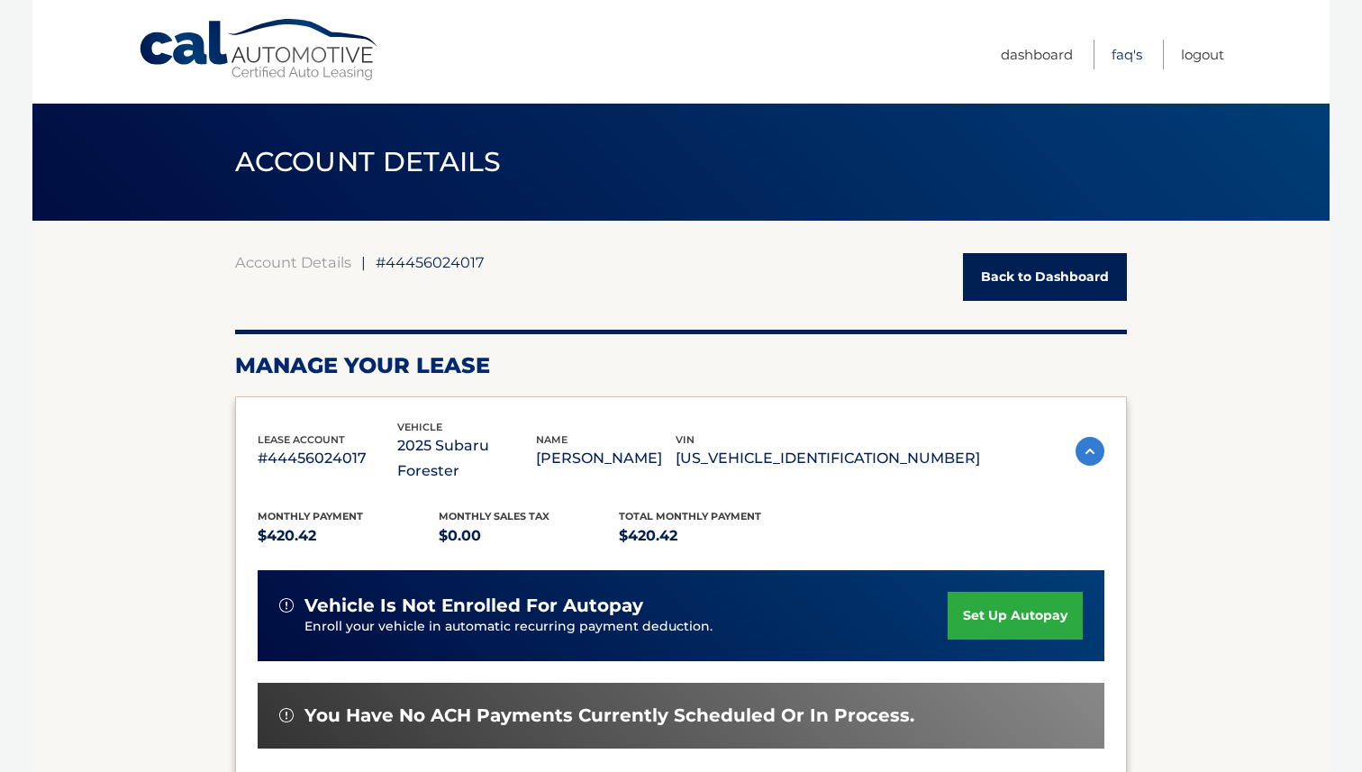
click at [1122, 53] on link "FAQ's" at bounding box center [1126, 55] width 31 height 30
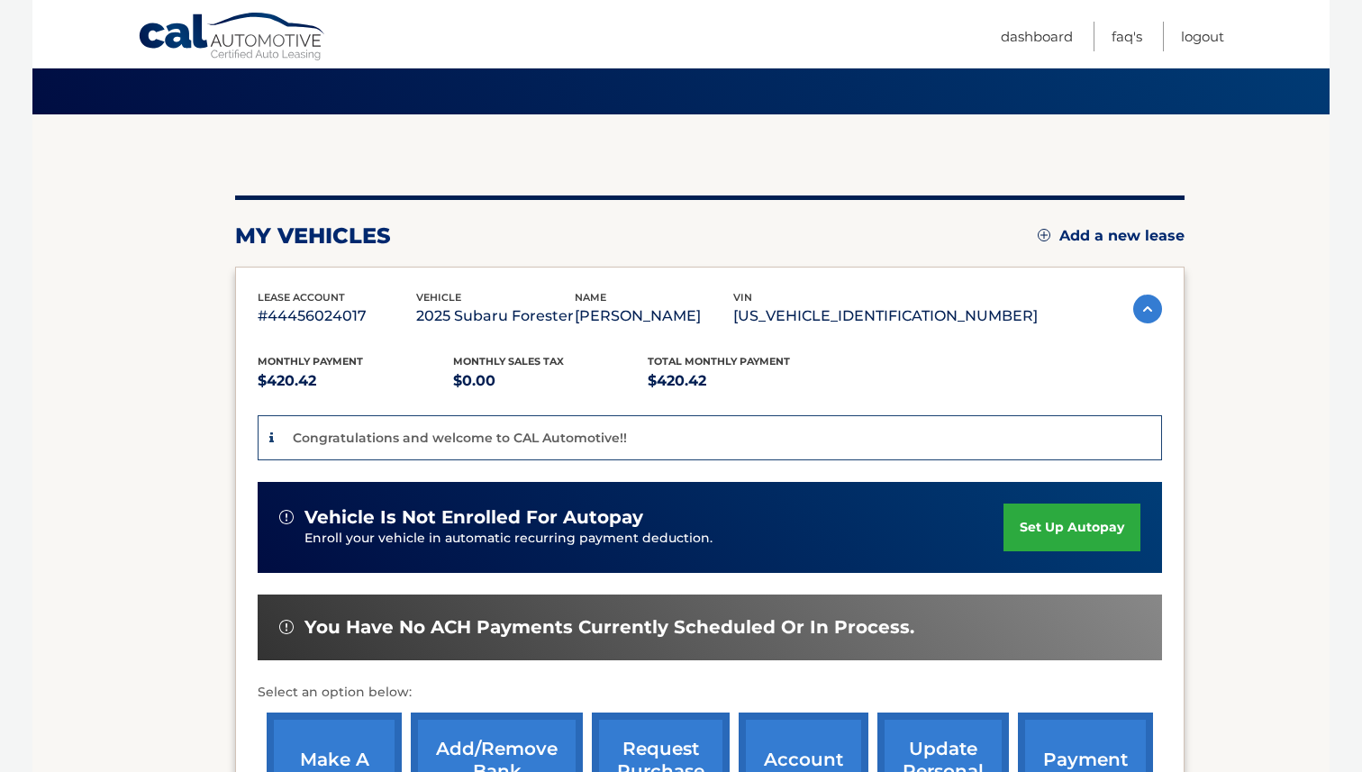
scroll to position [111, 0]
